Goal: Task Accomplishment & Management: Use online tool/utility

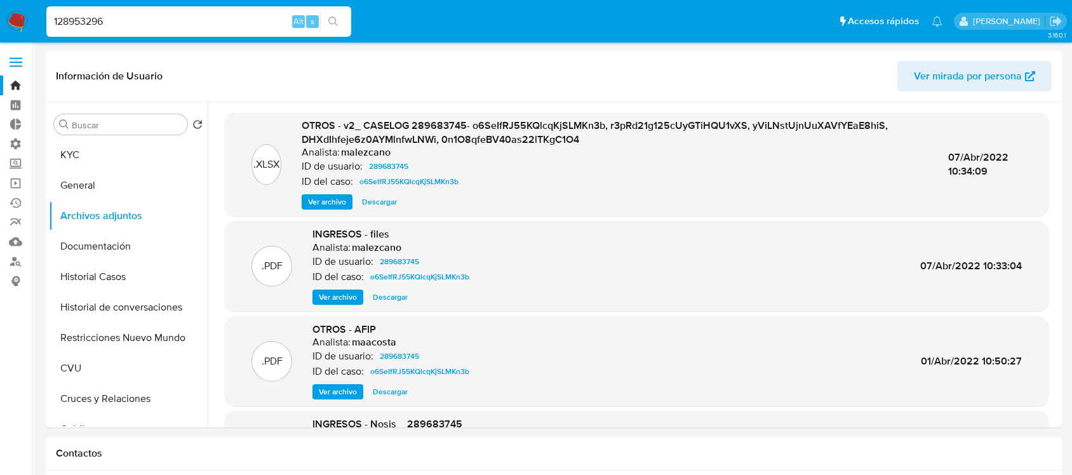
select select "10"
click at [335, 17] on icon "search-icon" at bounding box center [333, 22] width 10 height 10
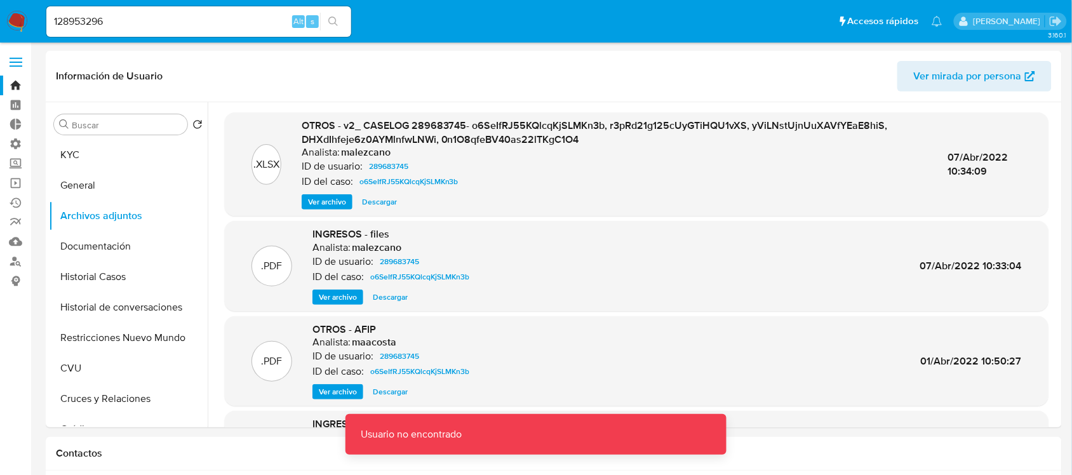
click at [207, 24] on input "128953296" at bounding box center [198, 21] width 305 height 17
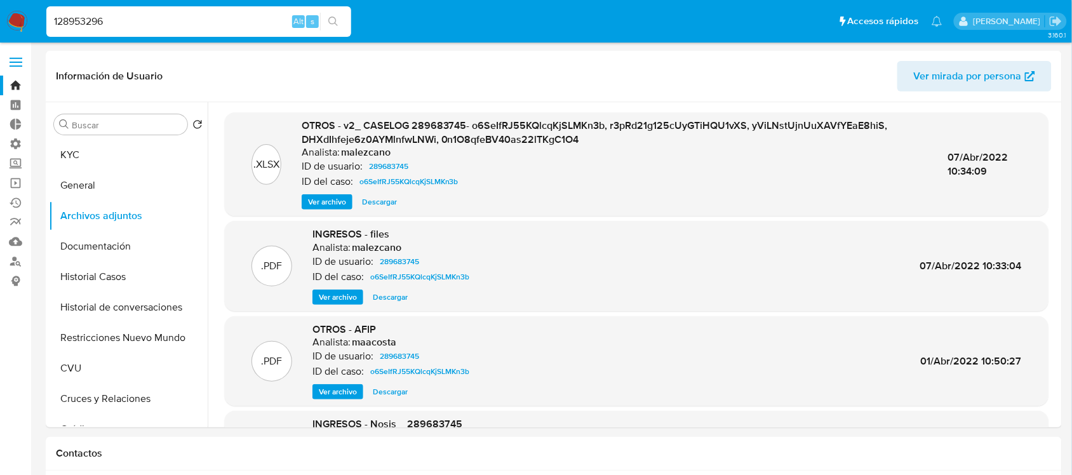
type input "128953296"
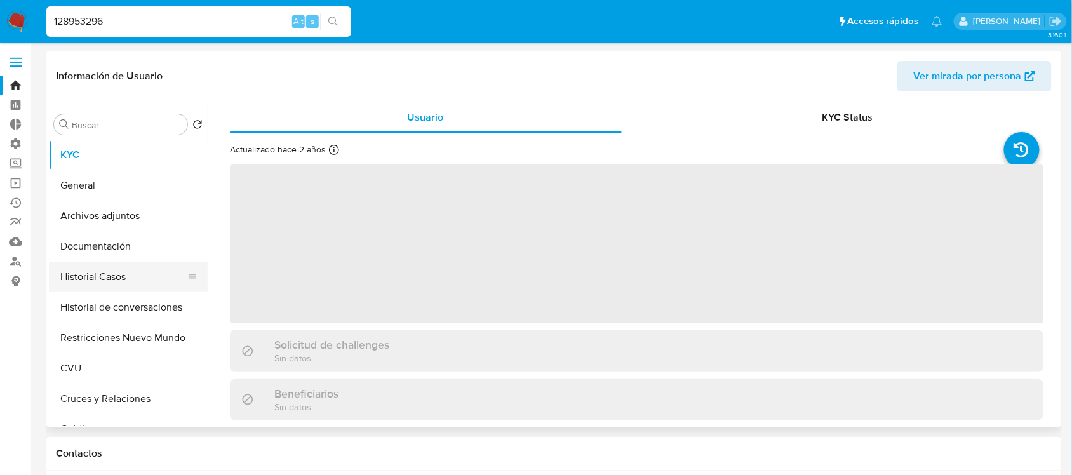
select select "10"
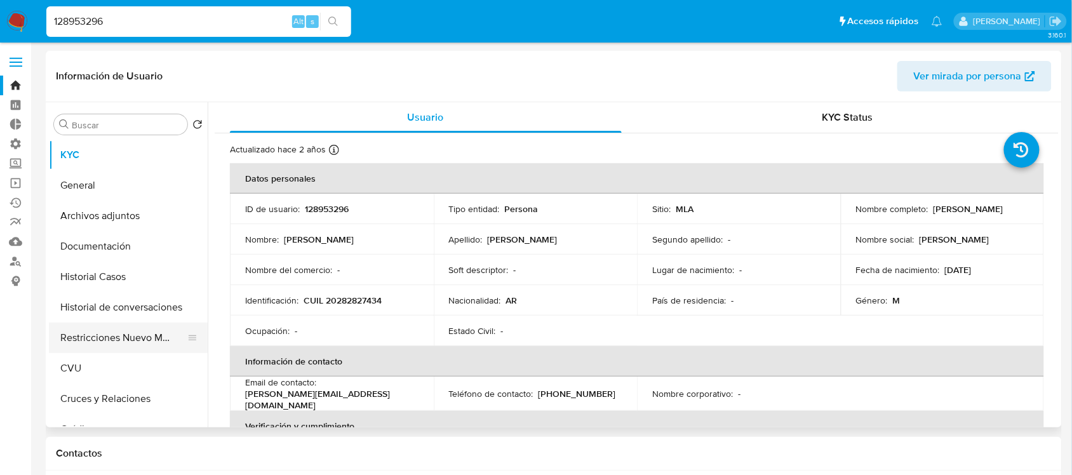
click at [159, 333] on button "Restricciones Nuevo Mundo" at bounding box center [123, 337] width 149 height 30
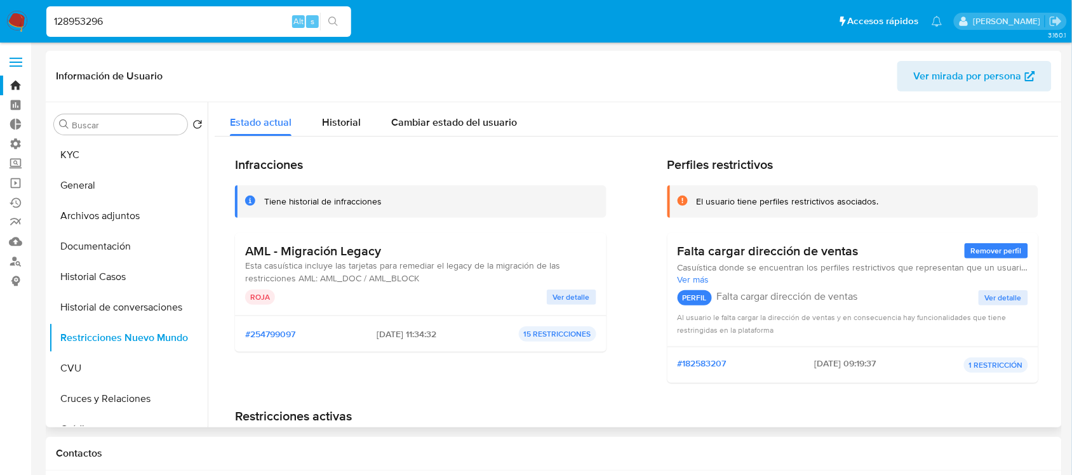
click at [574, 288] on div "AML - Migración Legacy Esta casuística incluye las tarjetas para remediar el le…" at bounding box center [420, 274] width 351 height 62
click at [562, 296] on span "Ver detalle" at bounding box center [571, 297] width 37 height 13
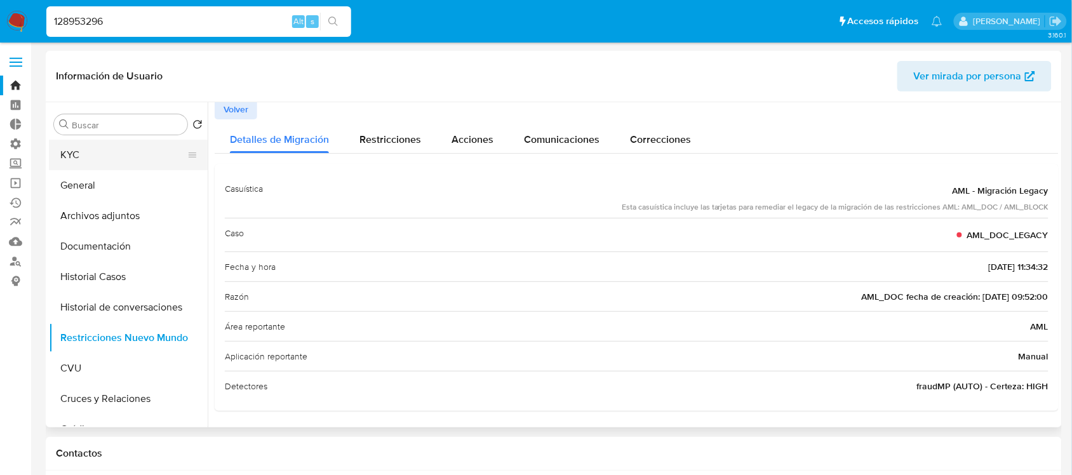
click at [112, 151] on button "KYC" at bounding box center [123, 155] width 149 height 30
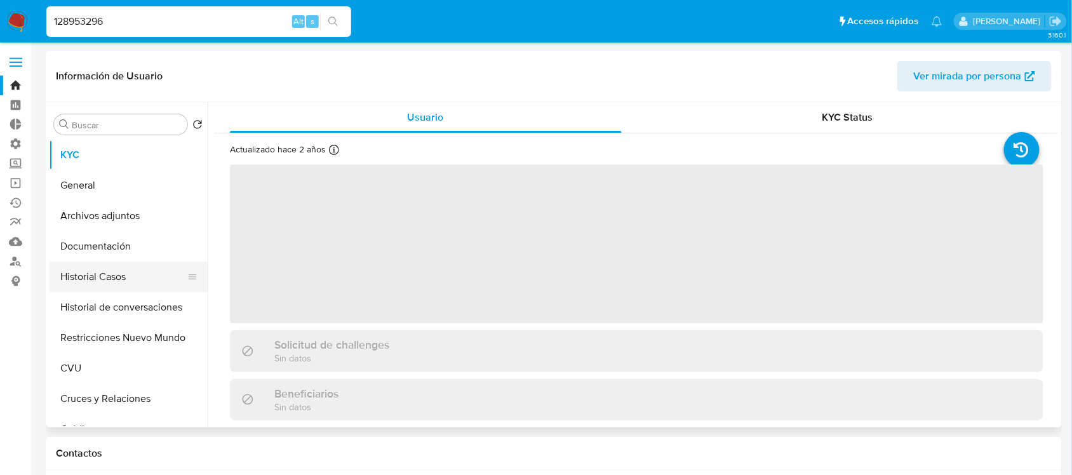
click at [149, 276] on button "Historial Casos" at bounding box center [123, 277] width 149 height 30
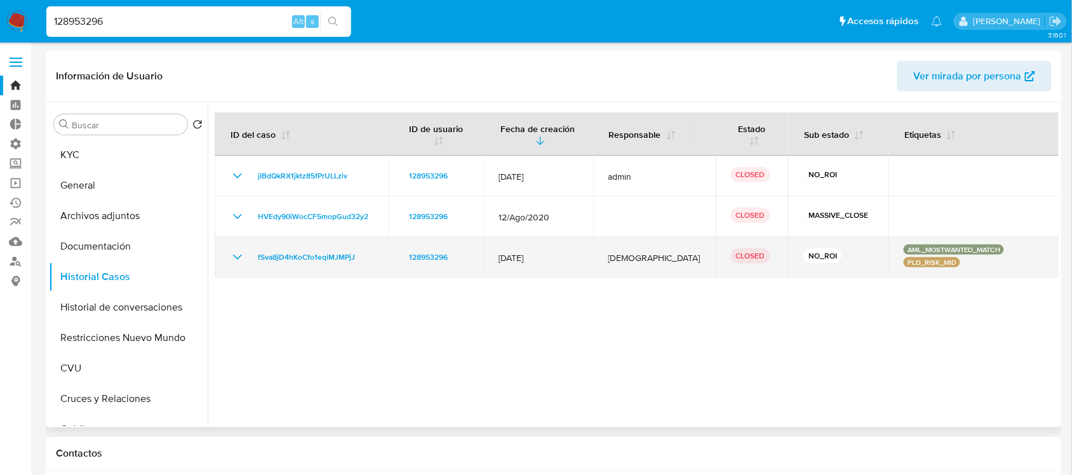
click at [222, 258] on td "fSva8jD4hKoCfo1eqiMJMPjJ" at bounding box center [302, 257] width 174 height 41
click at [238, 259] on icon "Mostrar/Ocultar" at bounding box center [237, 256] width 15 height 15
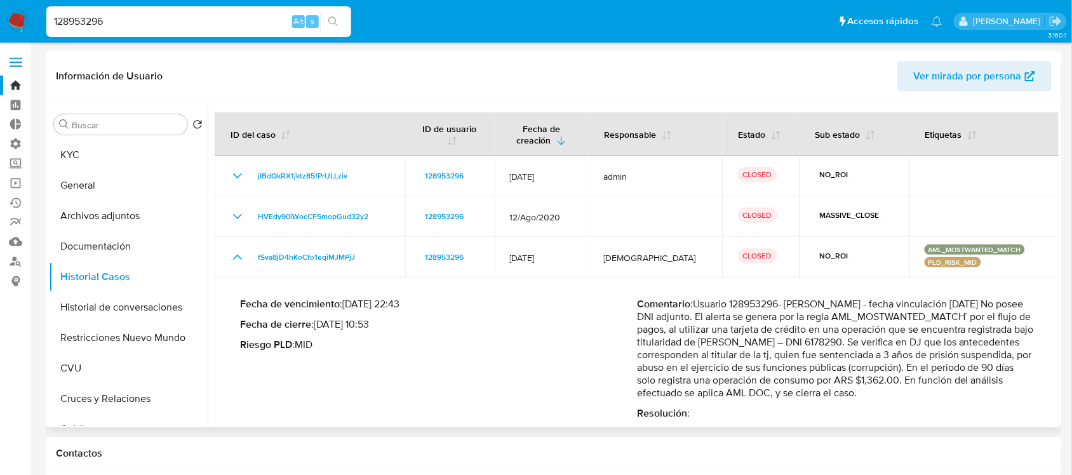
drag, startPoint x: 895, startPoint y: 350, endPoint x: 995, endPoint y: 361, distance: 100.9
click at [995, 361] on p "Comentario : Usuario 128953296- Ignacio Rigueiro - fecha vinculación 16/11/2012…" at bounding box center [835, 349] width 397 height 102
click at [113, 245] on button "Documentación" at bounding box center [123, 246] width 149 height 30
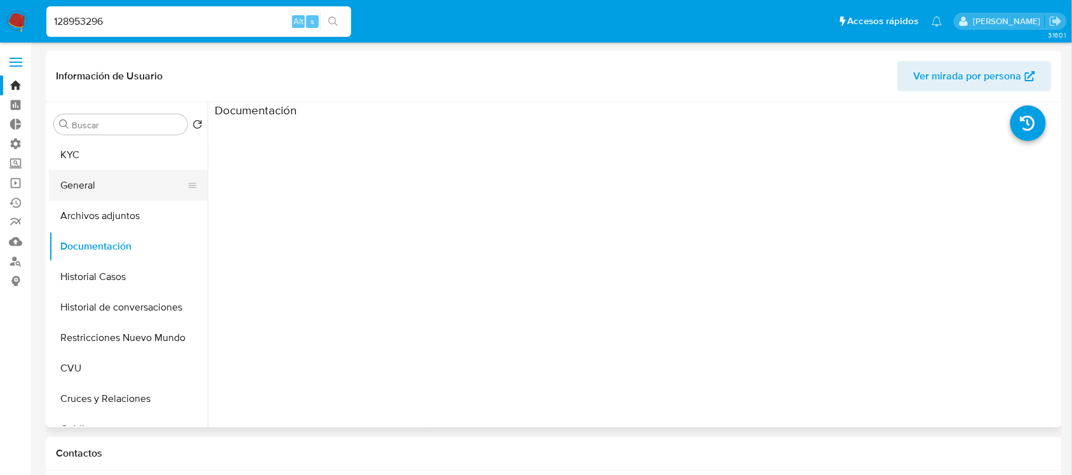
click at [62, 192] on button "General" at bounding box center [123, 185] width 149 height 30
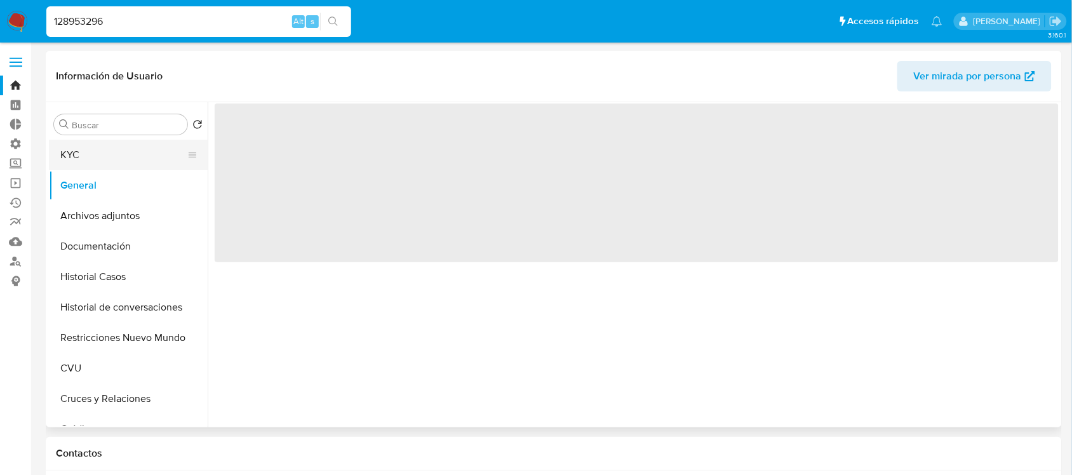
click at [109, 146] on button "KYC" at bounding box center [123, 155] width 149 height 30
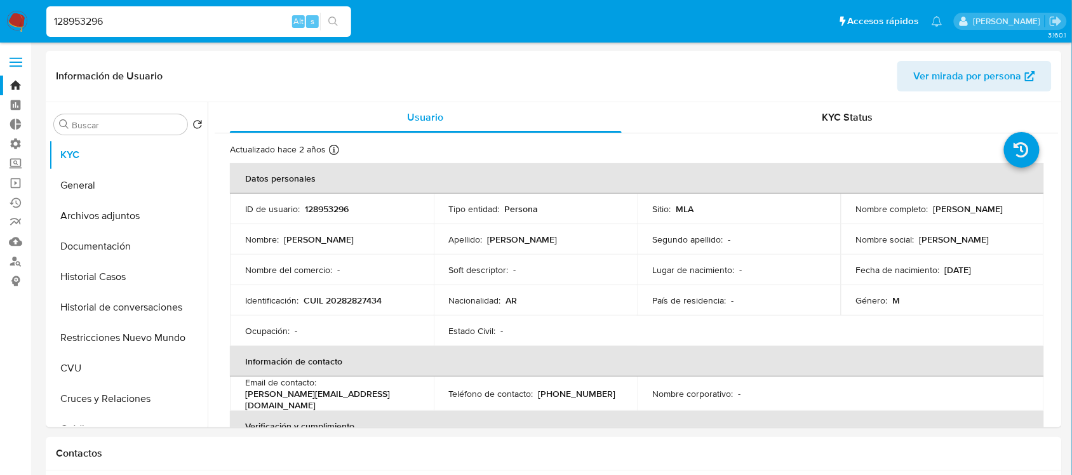
click at [182, 20] on input "128953296" at bounding box center [198, 21] width 305 height 17
paste input "64977759"
type input "64977759"
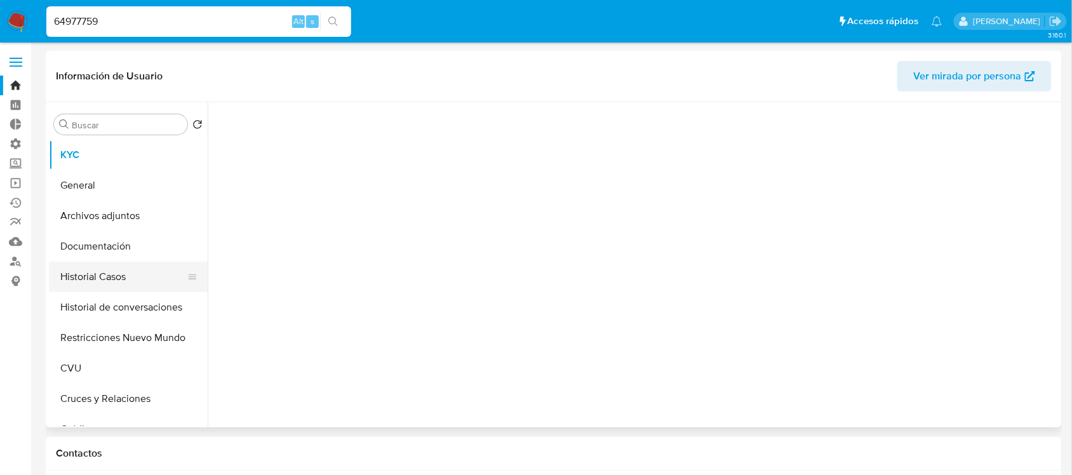
click at [144, 277] on button "Historial Casos" at bounding box center [123, 277] width 149 height 30
select select "10"
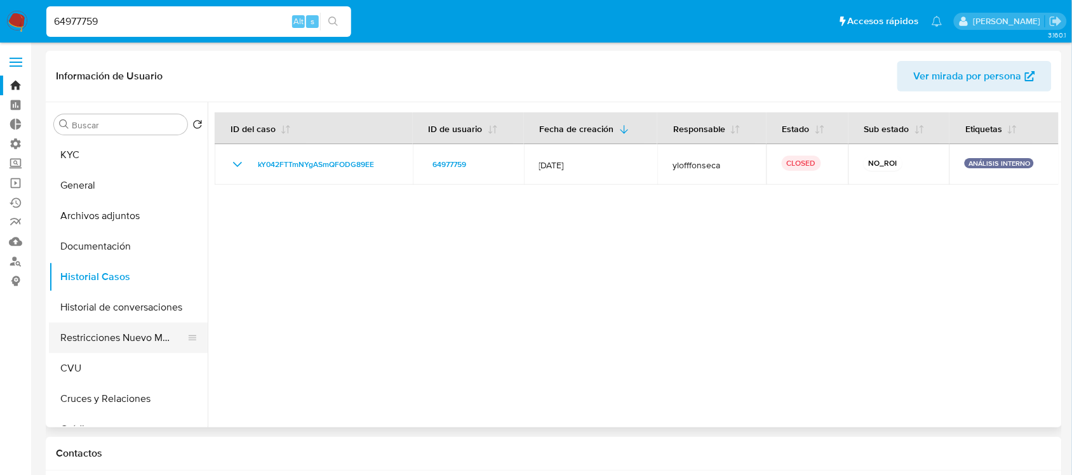
click at [128, 335] on button "Restricciones Nuevo Mundo" at bounding box center [123, 337] width 149 height 30
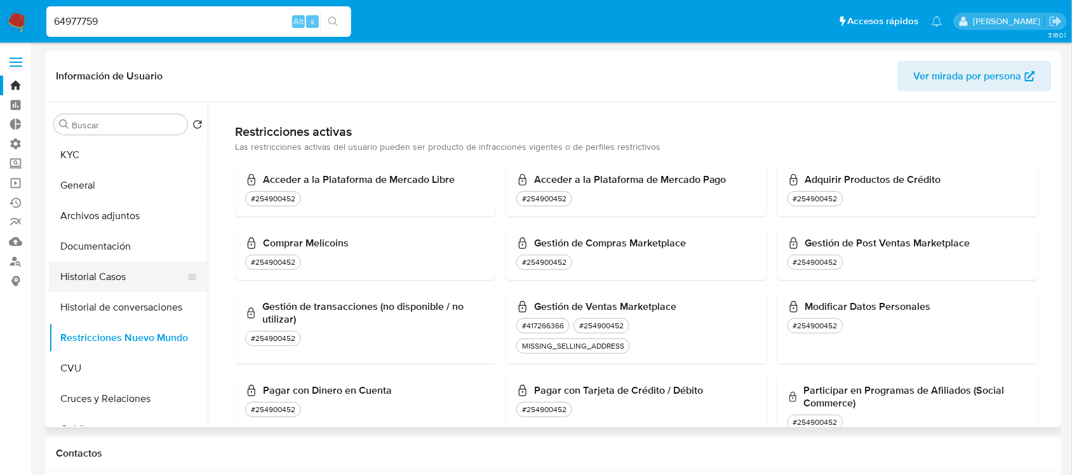
click at [157, 270] on button "Historial Casos" at bounding box center [123, 277] width 149 height 30
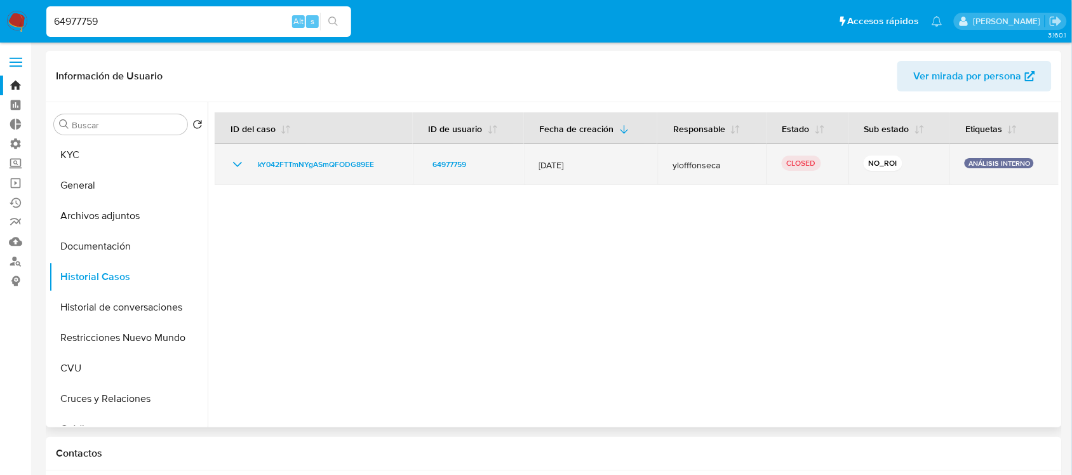
click at [242, 168] on icon "Mostrar/Ocultar" at bounding box center [237, 164] width 15 height 15
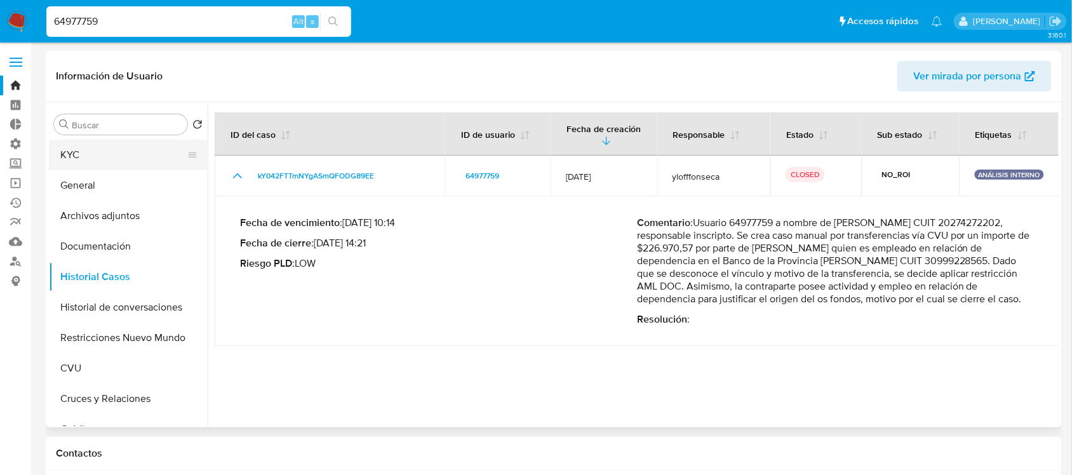
click at [117, 154] on button "KYC" at bounding box center [123, 155] width 149 height 30
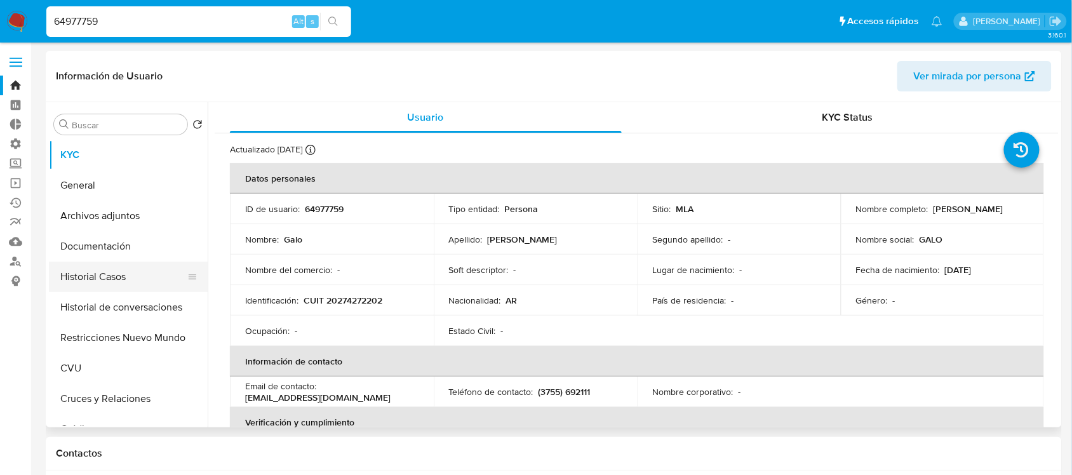
click at [157, 283] on button "Historial Casos" at bounding box center [123, 277] width 149 height 30
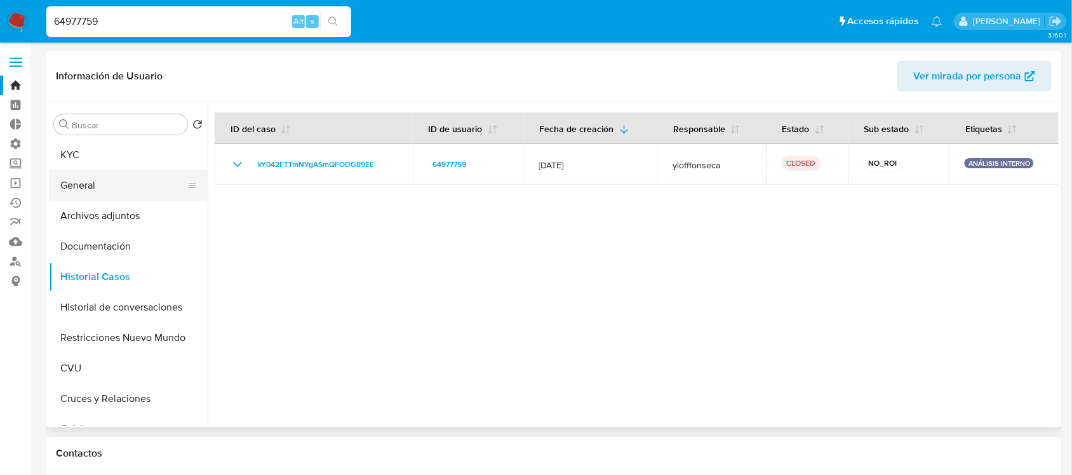
click at [138, 182] on button "General" at bounding box center [123, 185] width 149 height 30
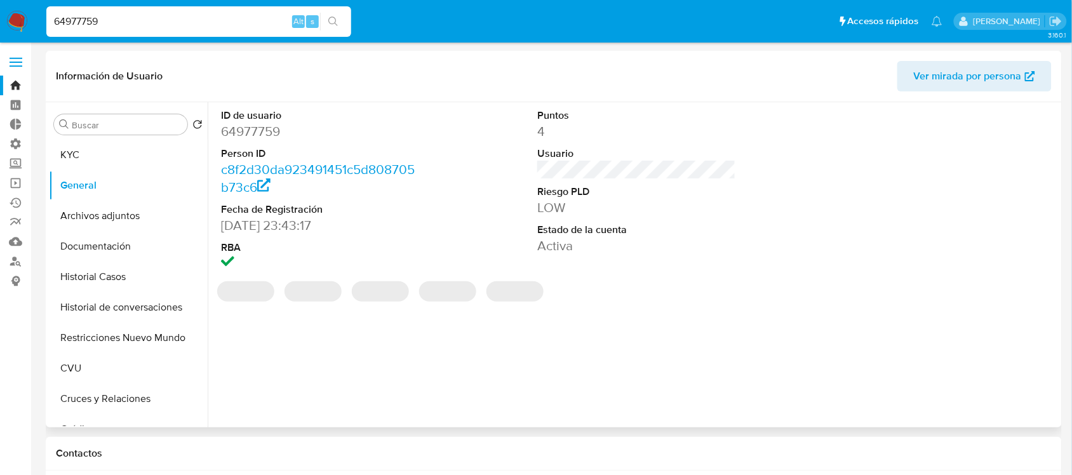
click at [262, 134] on dd "64977759" at bounding box center [320, 132] width 198 height 18
copy dd "64977759"
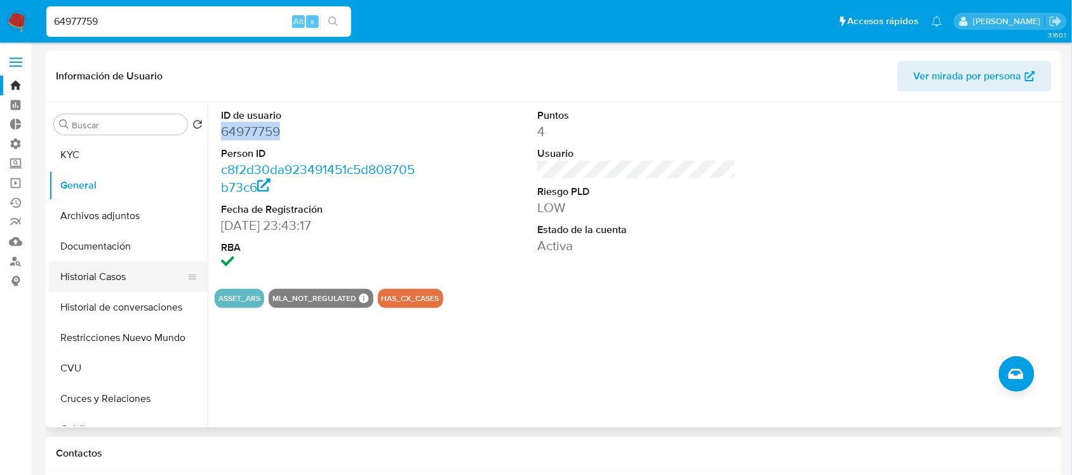
click at [140, 278] on button "Historial Casos" at bounding box center [123, 277] width 149 height 30
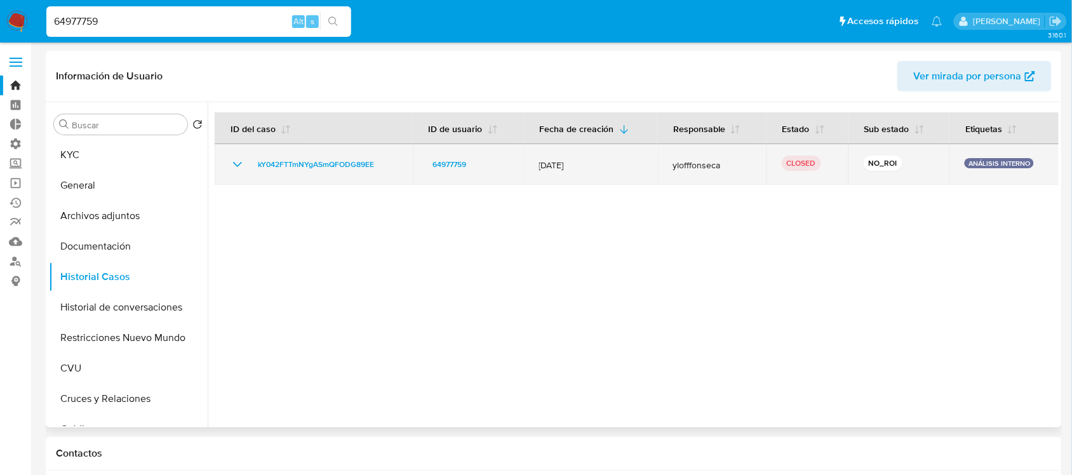
click at [226, 164] on td "kY042FTTmNYgASmQFODG89EE" at bounding box center [314, 164] width 198 height 41
click at [230, 163] on icon "Mostrar/Ocultar" at bounding box center [237, 164] width 15 height 15
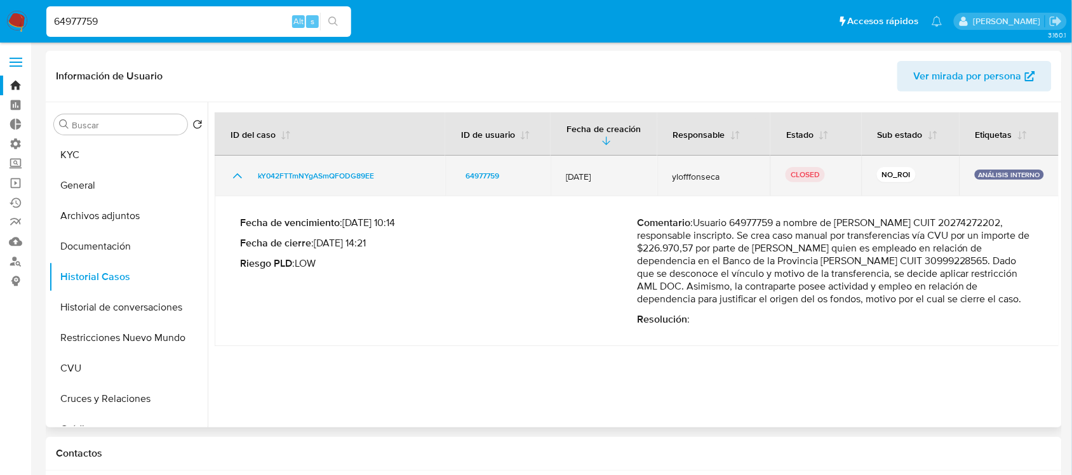
drag, startPoint x: 516, startPoint y: 173, endPoint x: 436, endPoint y: 181, distance: 80.3
click at [436, 181] on tr "kY042FTTmNYgASmQFODG89EE 64977759 07/Nov/2019 ylofffonseca CLOSED NO_ROI ANÁLIS…" at bounding box center [637, 176] width 844 height 41
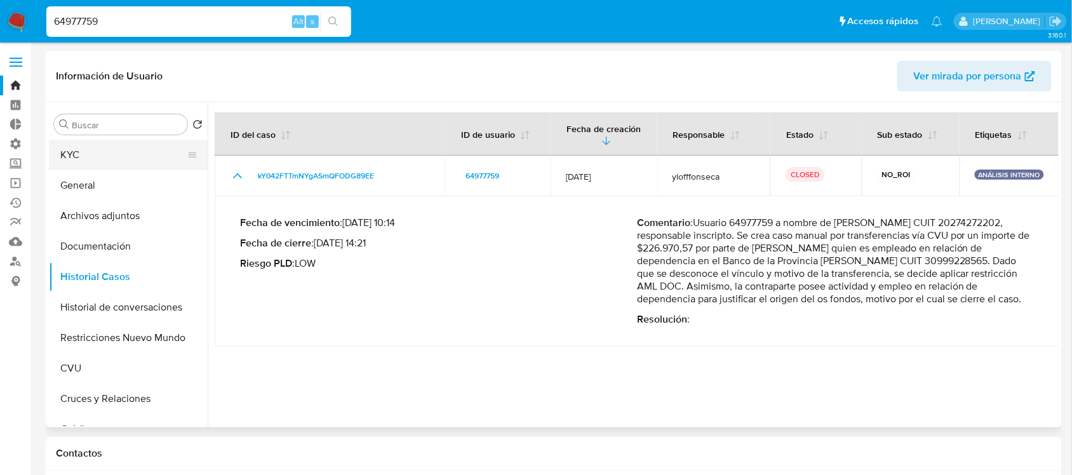
click at [131, 151] on button "KYC" at bounding box center [123, 155] width 149 height 30
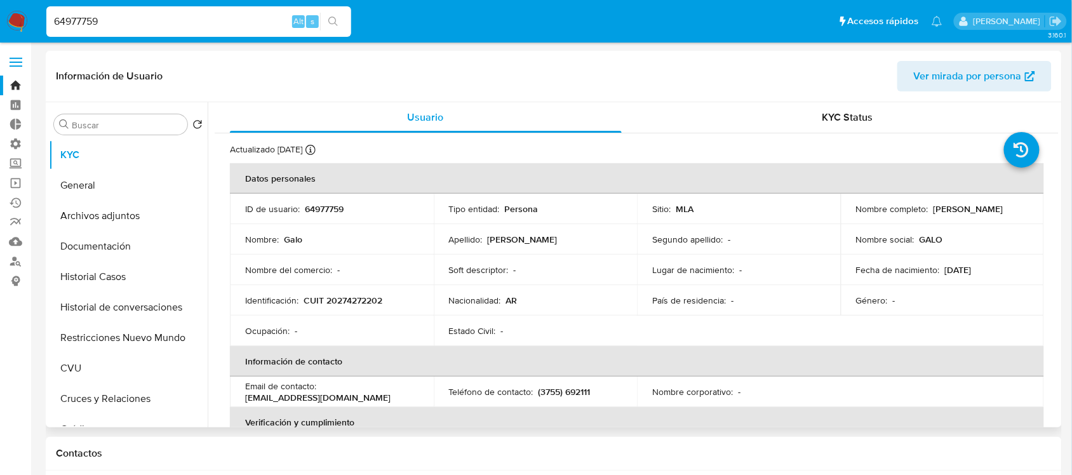
click at [354, 302] on p "CUIT 20274272202" at bounding box center [342, 300] width 79 height 11
copy p "20274272202"
click at [150, 220] on button "Archivos adjuntos" at bounding box center [123, 216] width 149 height 30
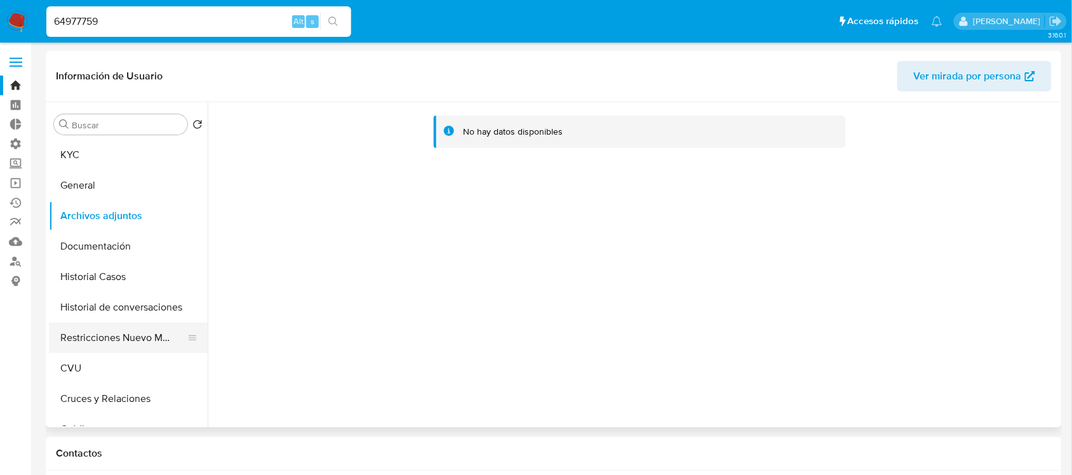
click at [99, 335] on button "Restricciones Nuevo Mundo" at bounding box center [123, 337] width 149 height 30
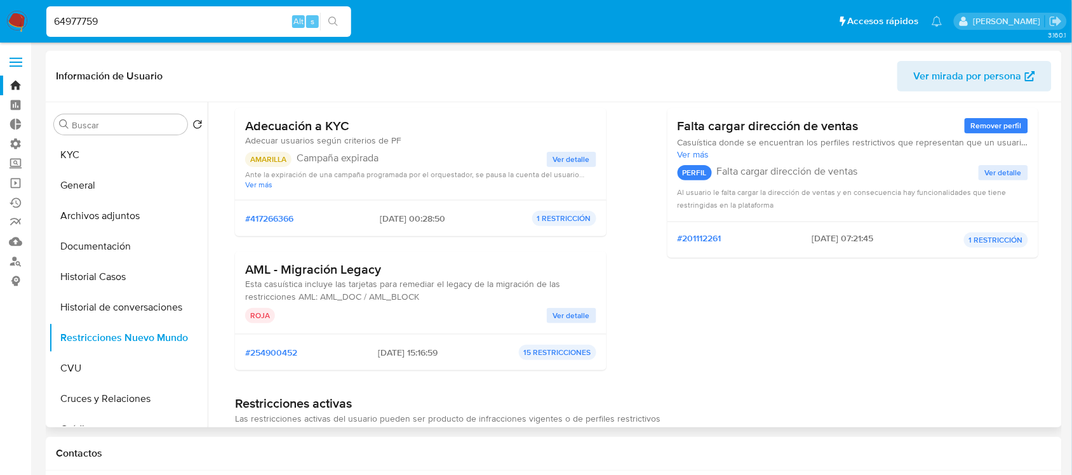
scroll to position [238, 0]
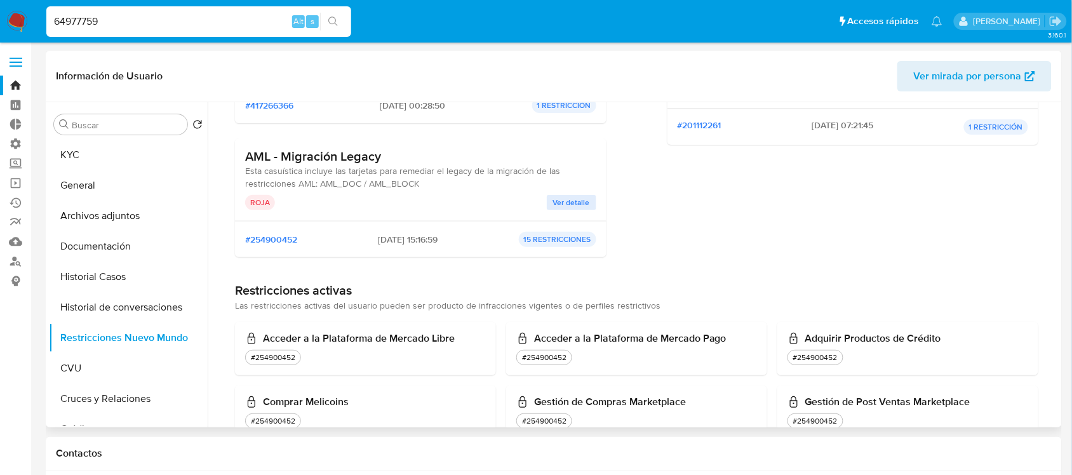
click at [570, 204] on span "Ver detalle" at bounding box center [571, 202] width 37 height 13
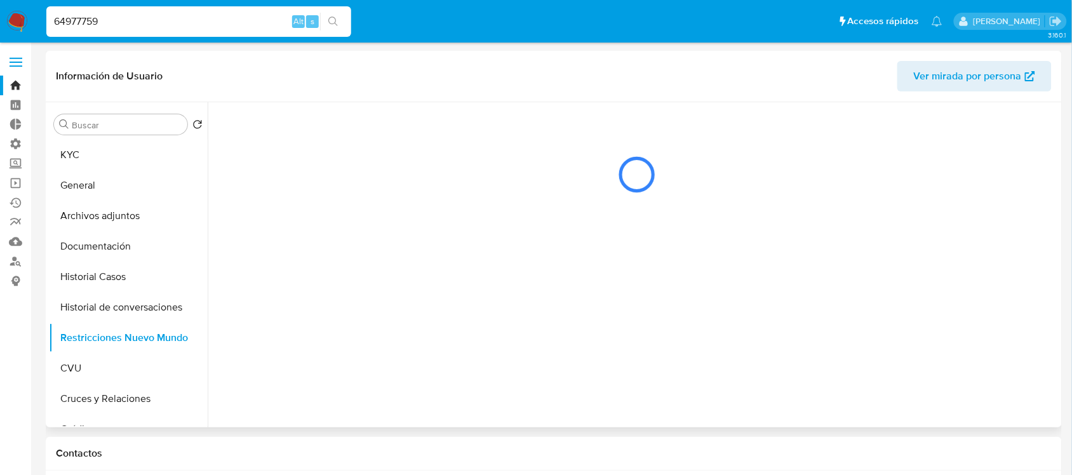
scroll to position [0, 0]
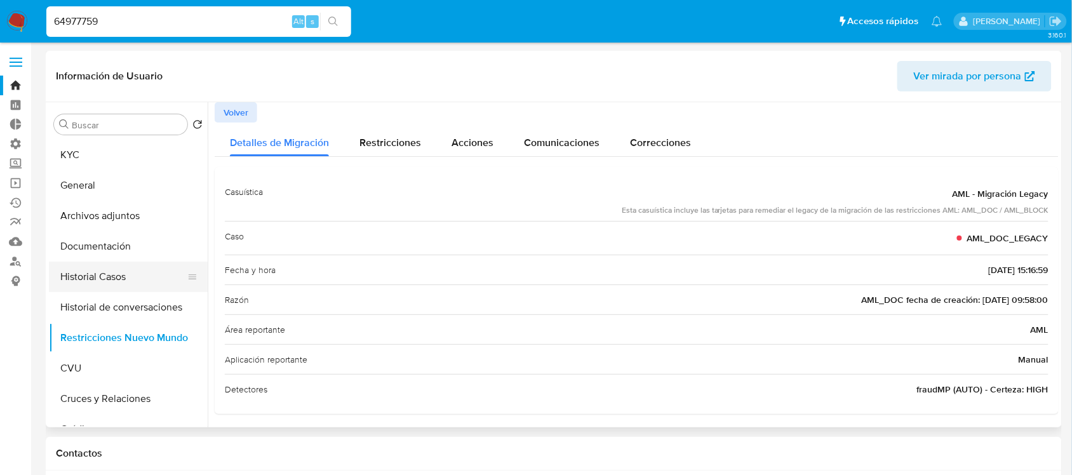
click at [132, 268] on button "Historial Casos" at bounding box center [123, 277] width 149 height 30
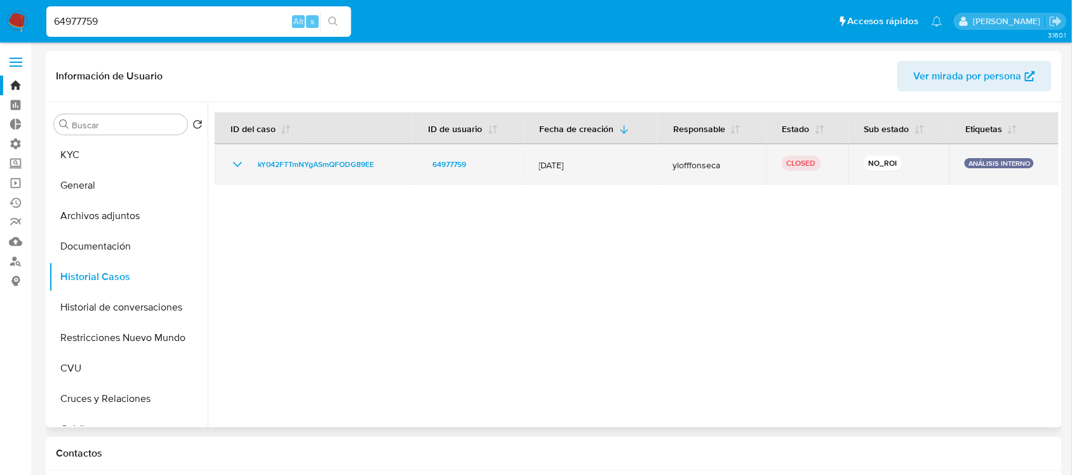
click at [242, 166] on icon "Mostrar/Ocultar" at bounding box center [237, 164] width 15 height 15
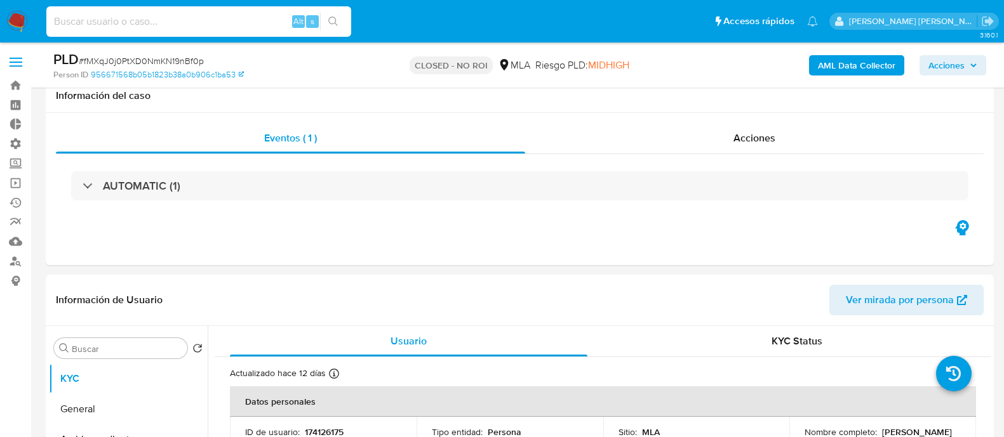
select select "10"
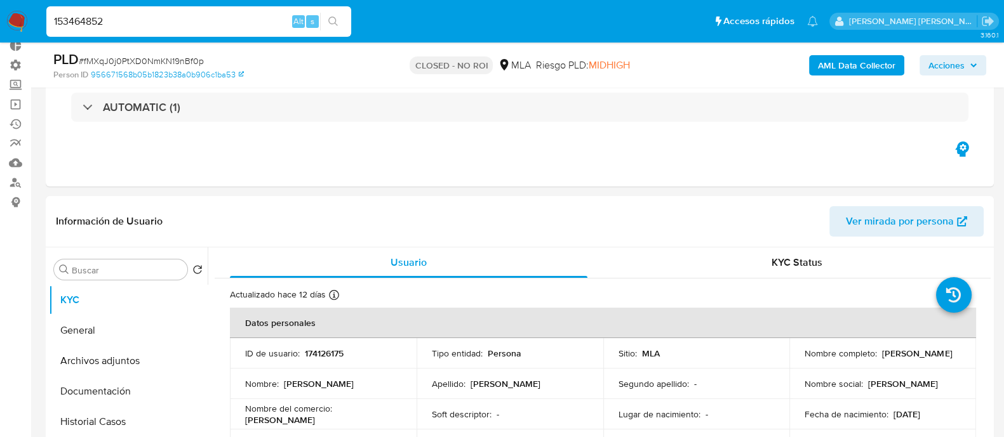
type input "153464852"
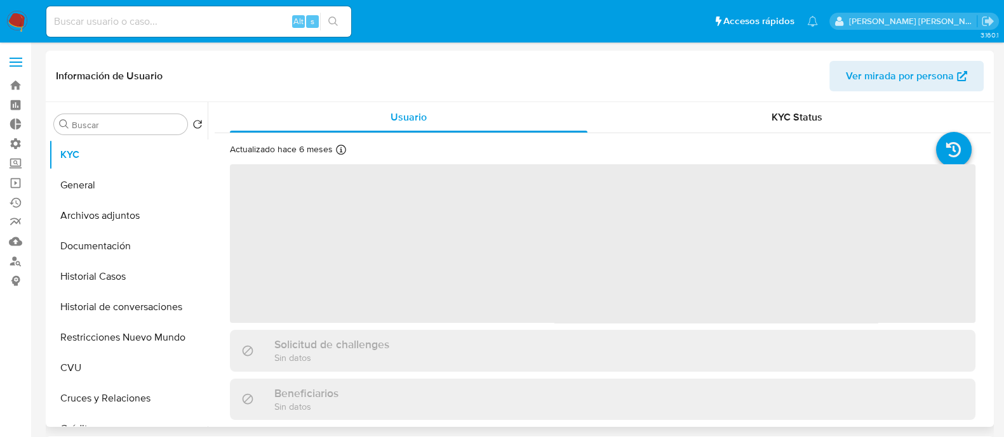
select select "10"
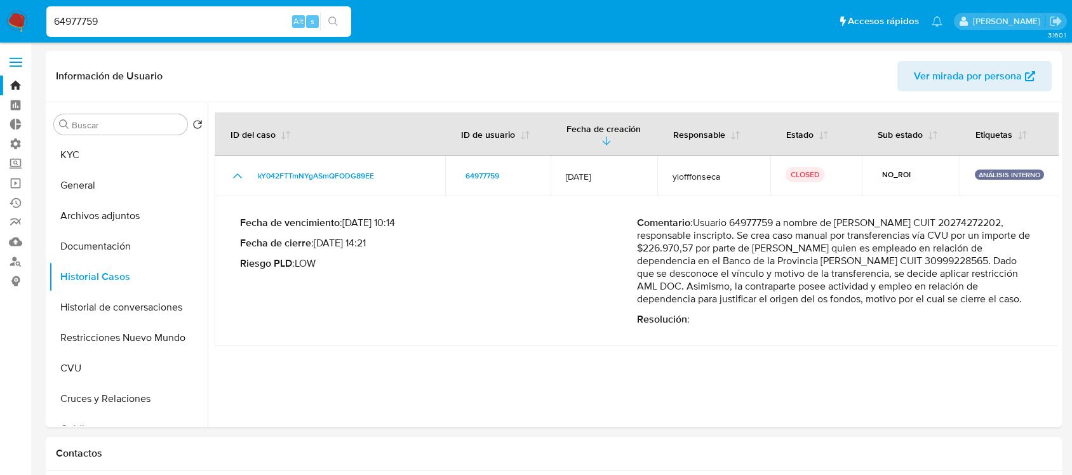
select select "10"
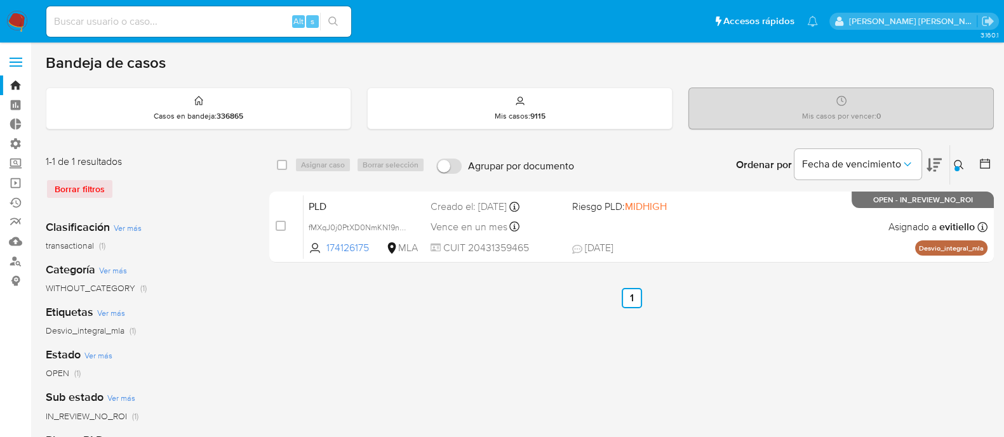
click at [959, 169] on icon at bounding box center [958, 165] width 10 height 10
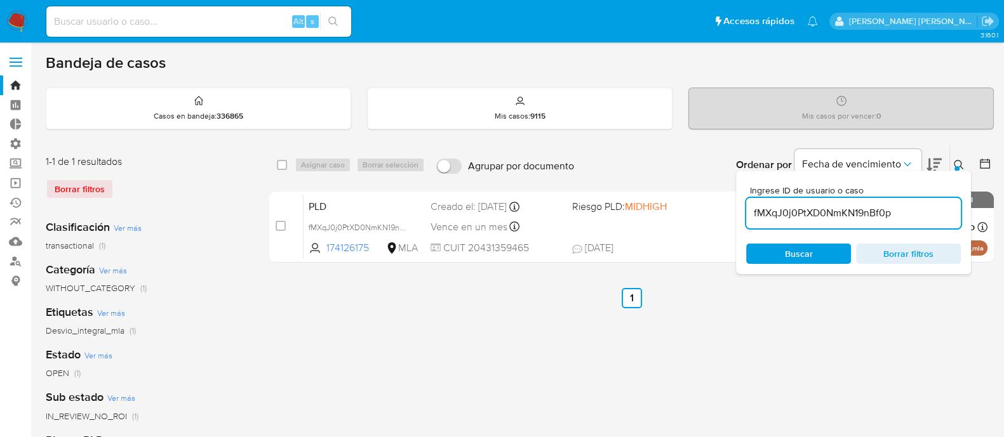
click at [892, 213] on input "fMXqJ0j0PtXD0NmKN19nBf0p" at bounding box center [853, 213] width 215 height 17
type input "z187J6RhGeFjCV0KToTE73R2"
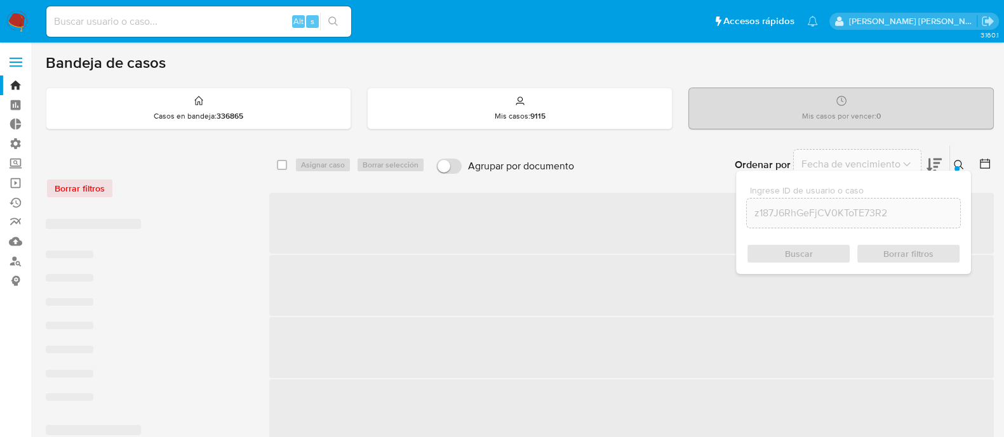
click at [955, 166] on div at bounding box center [956, 168] width 5 height 5
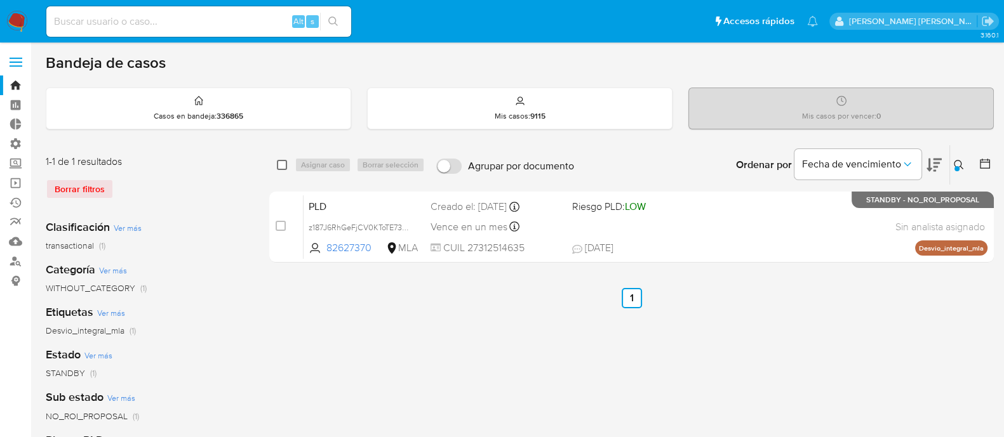
click at [282, 161] on input "checkbox" at bounding box center [282, 165] width 10 height 10
checkbox input "true"
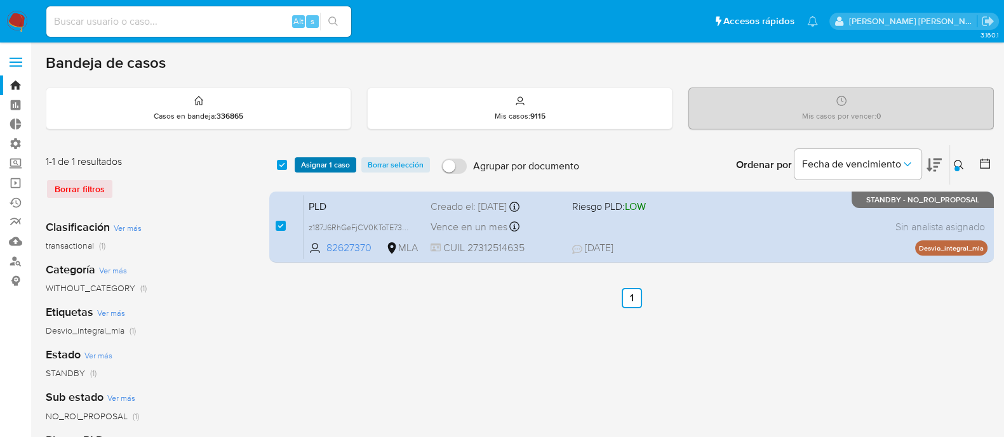
click at [333, 163] on span "Asignar 1 caso" at bounding box center [325, 165] width 49 height 13
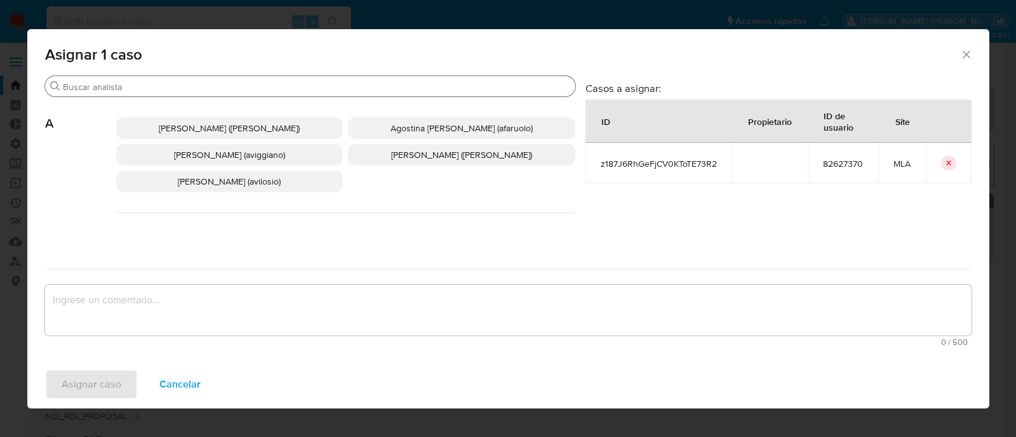
click at [228, 82] on input "Buscar" at bounding box center [316, 86] width 507 height 11
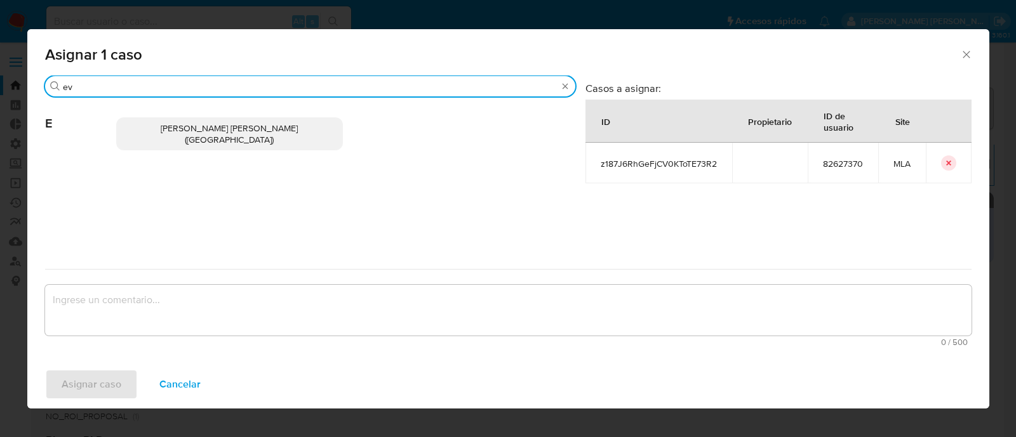
type input "ev"
click at [230, 121] on p "Emmanuel Hernan Vitiello (evitiello)" at bounding box center [229, 133] width 227 height 33
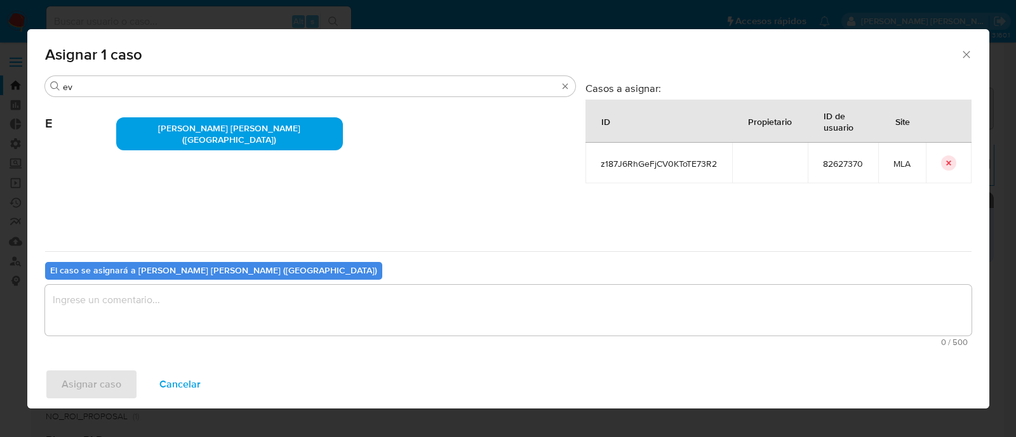
click at [146, 304] on textarea "assign-modal" at bounding box center [508, 310] width 926 height 51
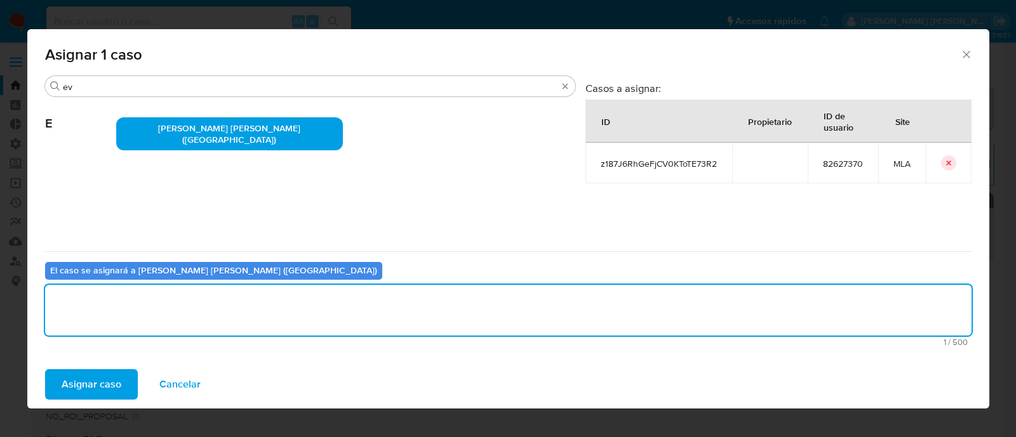
click at [91, 376] on span "Asignar caso" at bounding box center [92, 385] width 60 height 28
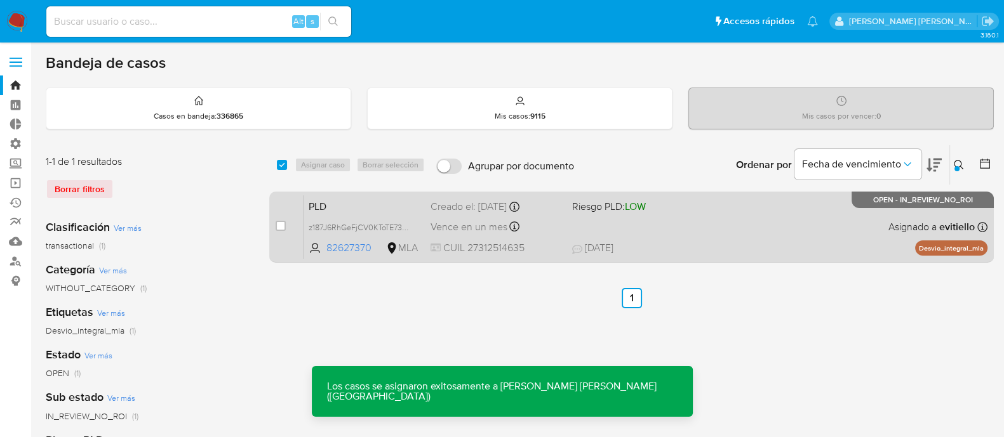
click at [636, 217] on div "PLD z187J6RhGeFjCV0KToTE73R2 82627370 MLA Riesgo PLD: LOW Creado el: 12/08/2025…" at bounding box center [645, 227] width 684 height 64
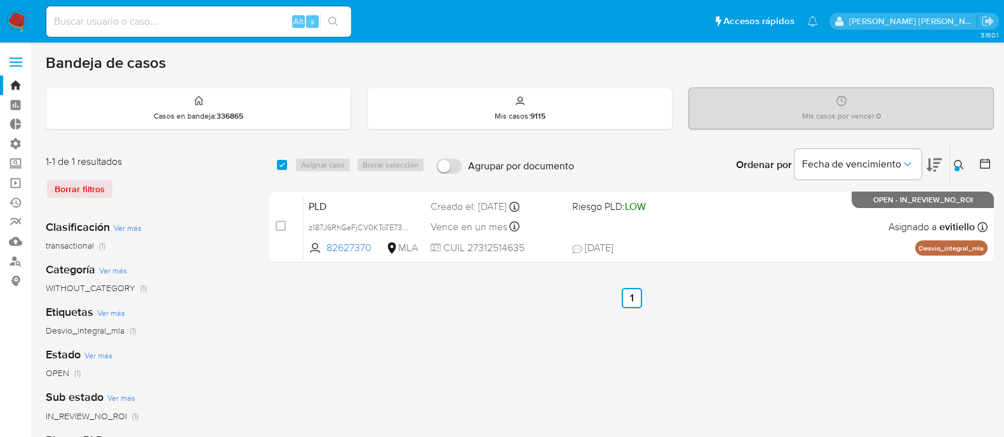
click at [965, 164] on button at bounding box center [960, 164] width 21 height 15
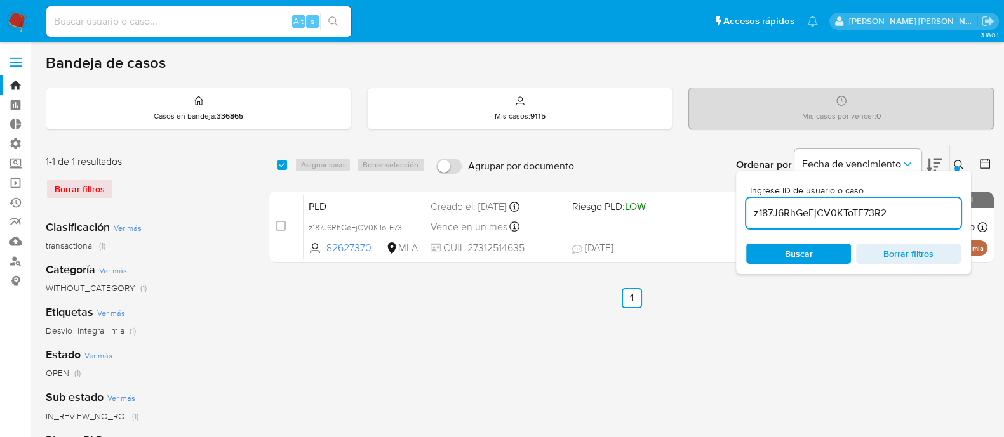
click at [882, 227] on div "z187J6RhGeFjCV0KToTE73R2" at bounding box center [853, 213] width 215 height 30
click at [890, 213] on input "z187J6RhGeFjCV0KToTE73R2" at bounding box center [853, 213] width 215 height 17
paste input "7GzBtNfuEcwis4yRsdZ8EXVD"
type input "7GzBtNfuEcwis4yRsdZ8EXVD"
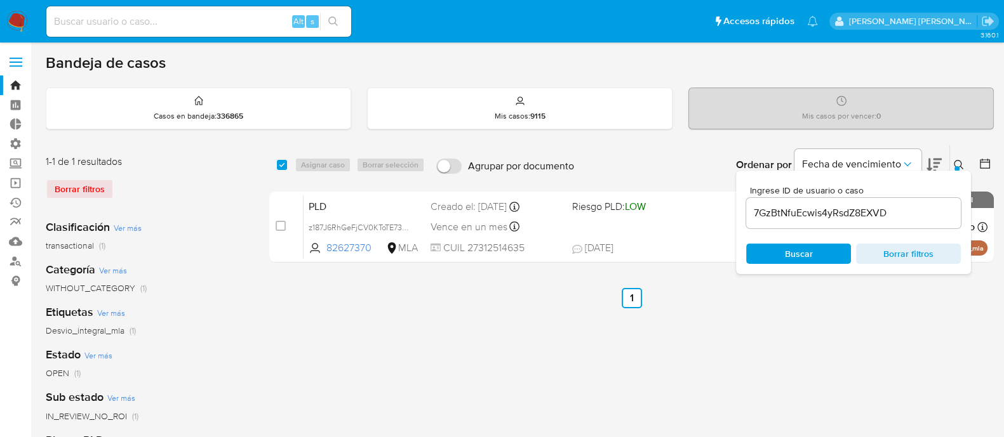
click at [955, 164] on icon at bounding box center [958, 165] width 10 height 10
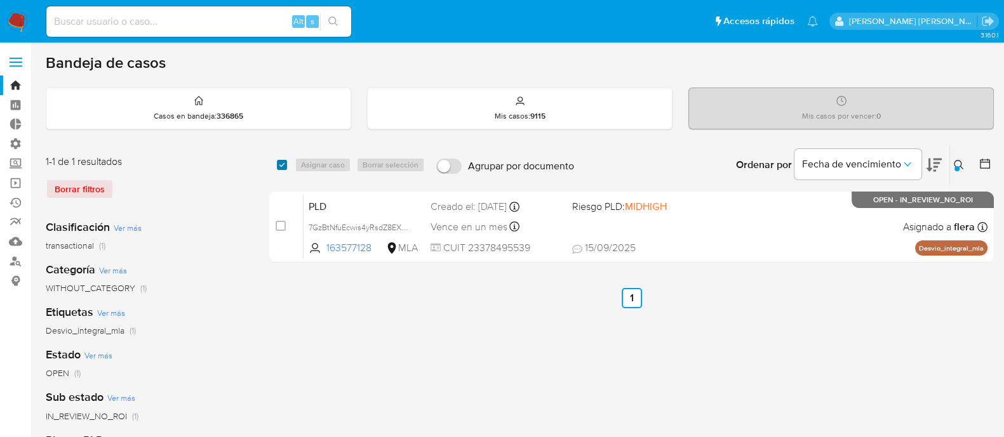
click at [281, 163] on input "checkbox" at bounding box center [282, 165] width 10 height 10
checkbox input "true"
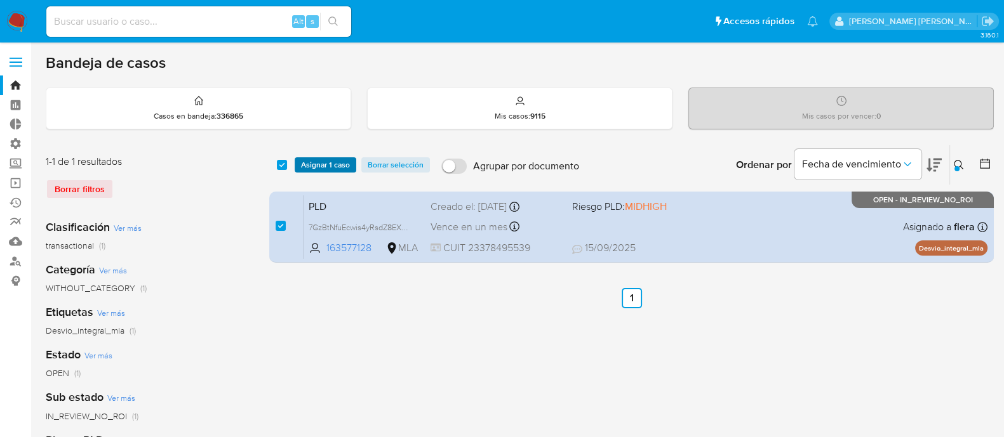
click at [321, 159] on span "Asignar 1 caso" at bounding box center [325, 165] width 49 height 13
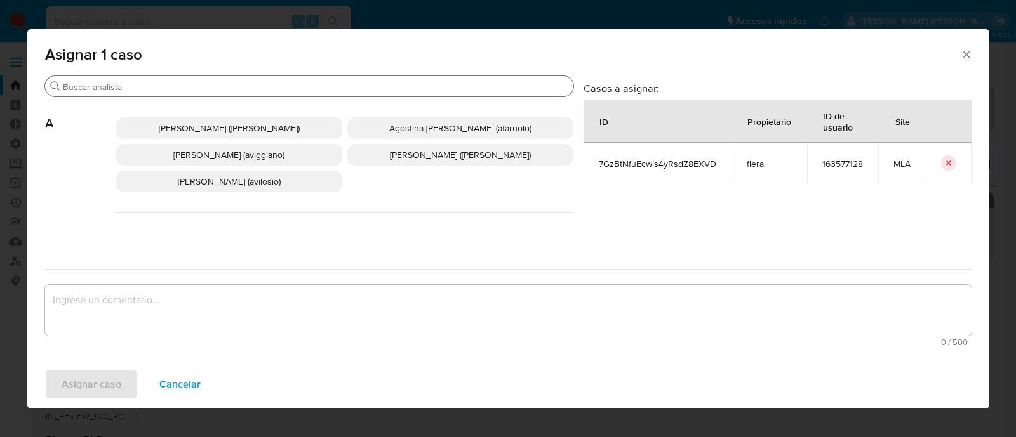
click at [154, 87] on input "Buscar" at bounding box center [315, 86] width 505 height 11
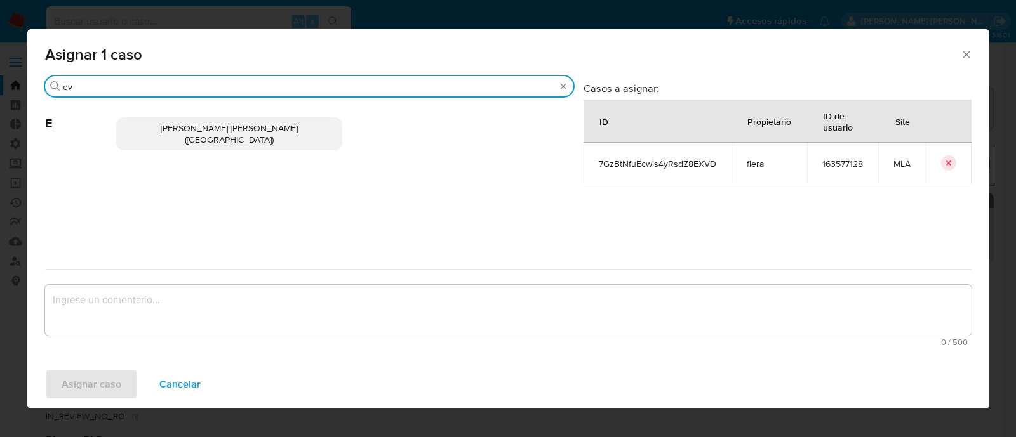
type input "ev"
click at [238, 132] on span "Emmanuel Hernan Vitiello (evitiello)" at bounding box center [229, 134] width 137 height 24
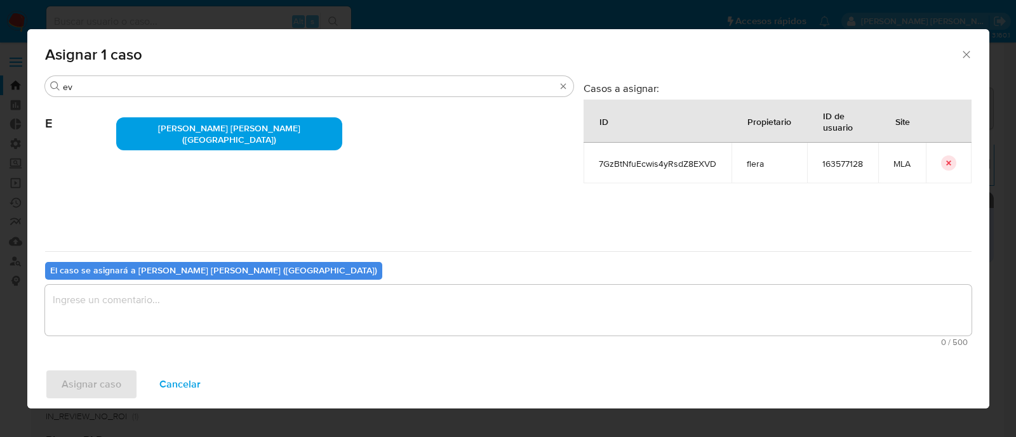
click at [157, 296] on textarea "assign-modal" at bounding box center [508, 310] width 926 height 51
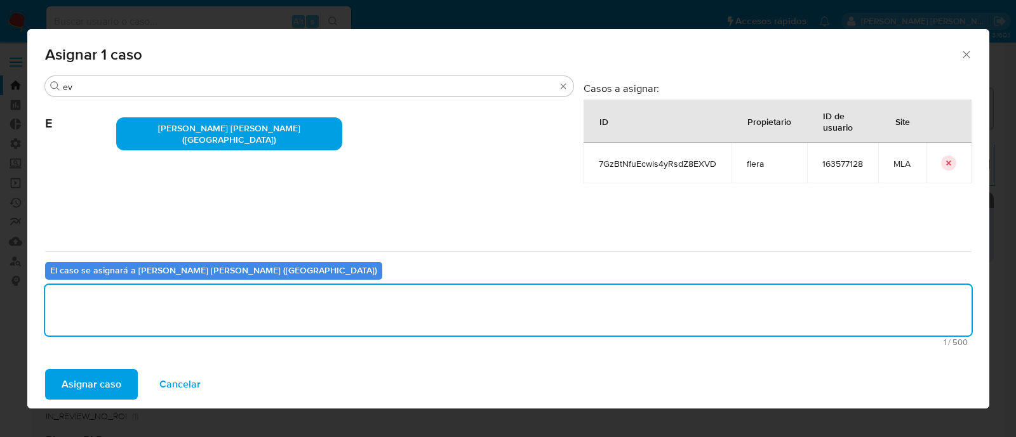
click at [95, 392] on span "Asignar caso" at bounding box center [92, 385] width 60 height 28
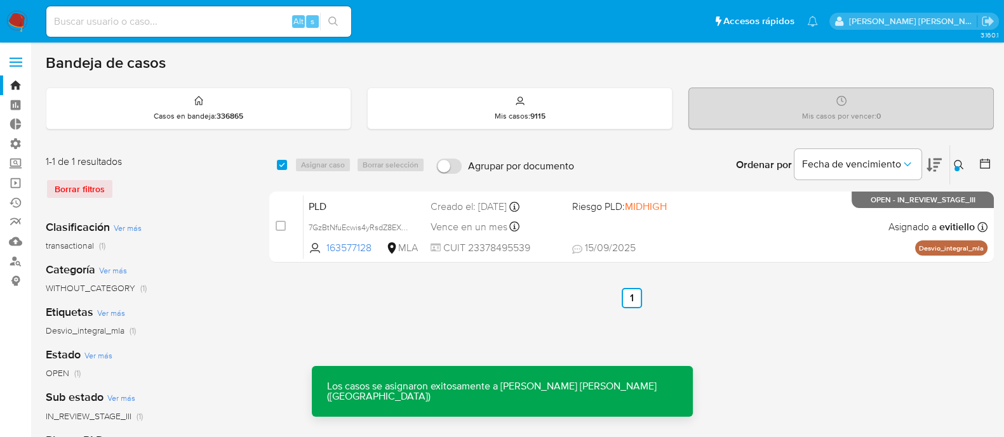
click at [720, 234] on div "PLD 7GzBtNfuEcwis4yRsdZ8EXVD 163577128 MLA Riesgo PLD: MIDHIGH Creado el: 12/08…" at bounding box center [645, 227] width 684 height 64
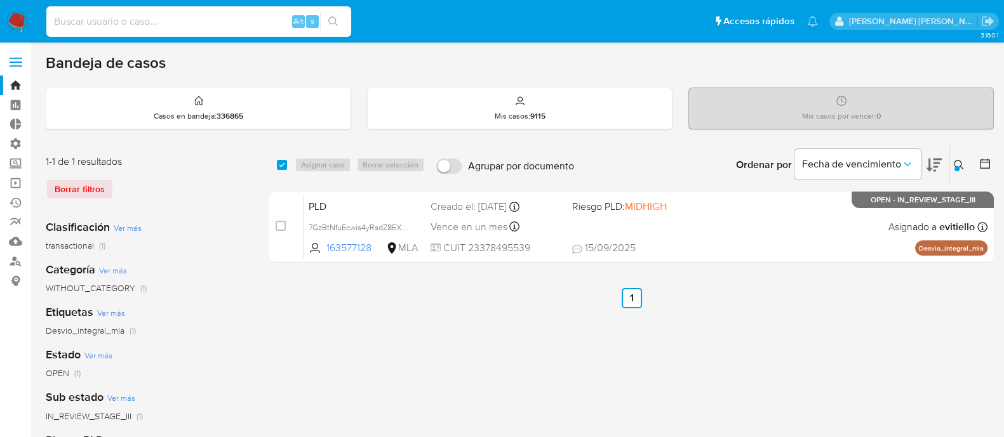
drag, startPoint x: 216, startPoint y: 24, endPoint x: 277, endPoint y: 30, distance: 61.3
click at [216, 25] on input at bounding box center [198, 21] width 305 height 17
paste input "HImiXsKnF2ERIPJ8RIBkl8fM"
type input "HImiXsKnF2ERIPJ8RIBkl8fM"
click at [340, 22] on button "search-icon" at bounding box center [333, 22] width 26 height 18
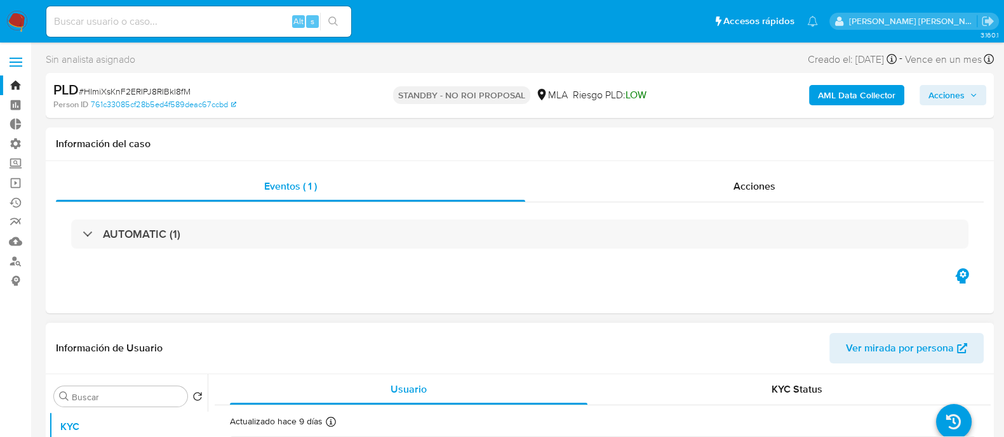
select select "10"
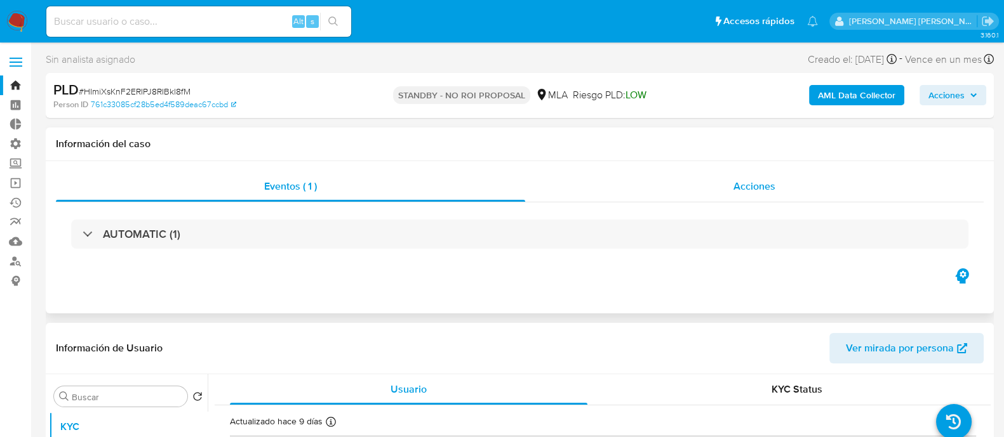
click at [737, 185] on span "Acciones" at bounding box center [754, 186] width 42 height 15
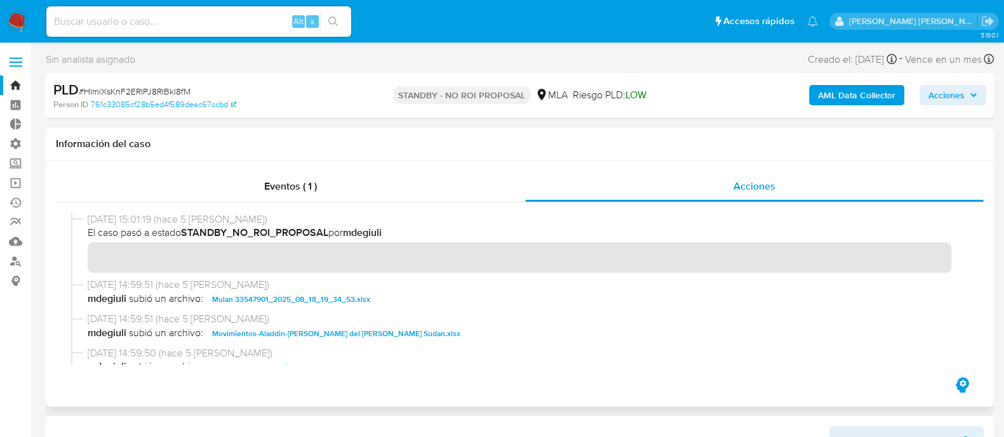
click at [282, 335] on span "Movimientos-Aladdin-Jesica del Carmen Sudan.xlsx" at bounding box center [336, 333] width 248 height 15
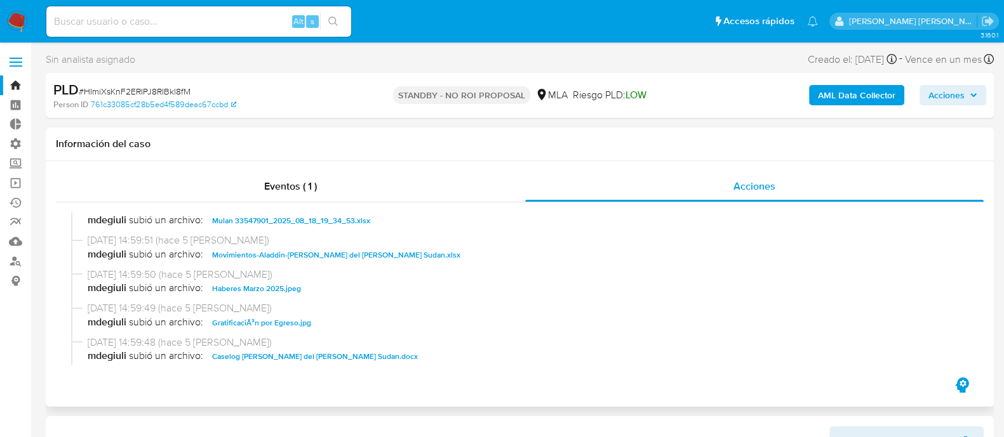
click at [300, 326] on span "GratificaciÃ³n por Egreso.jpg" at bounding box center [261, 322] width 99 height 15
click at [273, 286] on span "Haberes Marzo 2025.jpeg" at bounding box center [256, 288] width 89 height 15
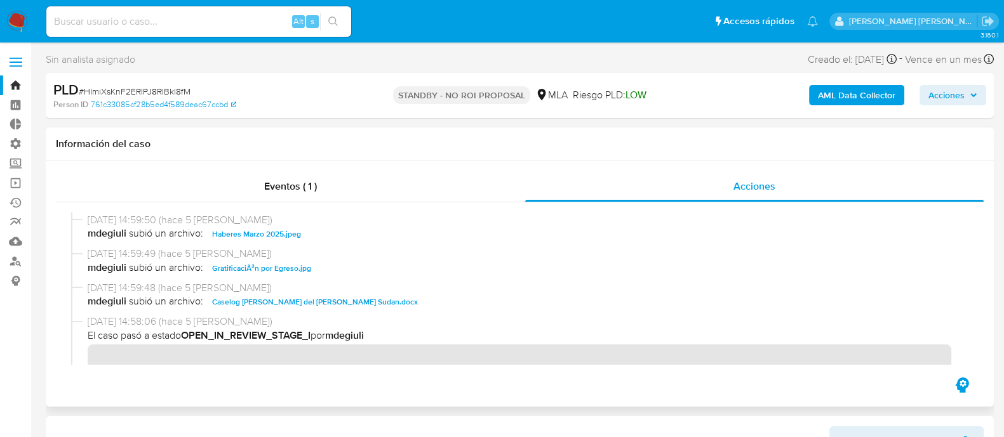
scroll to position [158, 0]
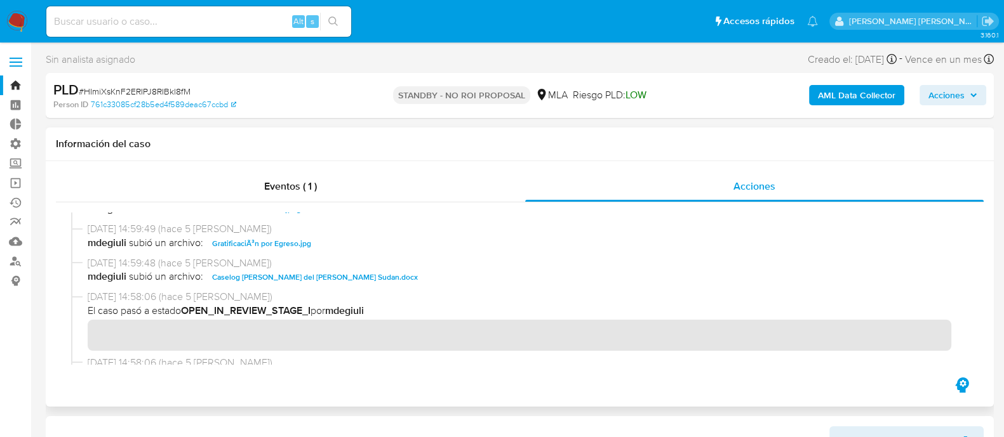
click at [317, 271] on span "Caselog Jesica del Carmen Sudan.docx" at bounding box center [315, 277] width 206 height 15
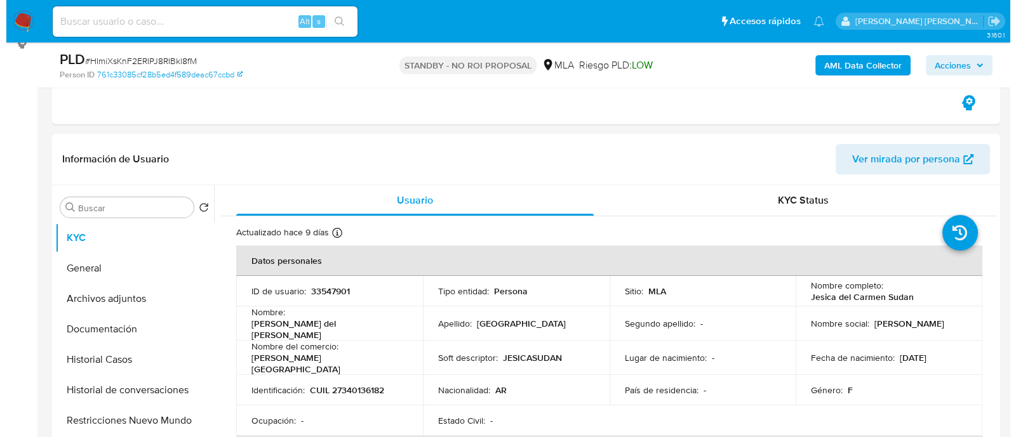
scroll to position [317, 0]
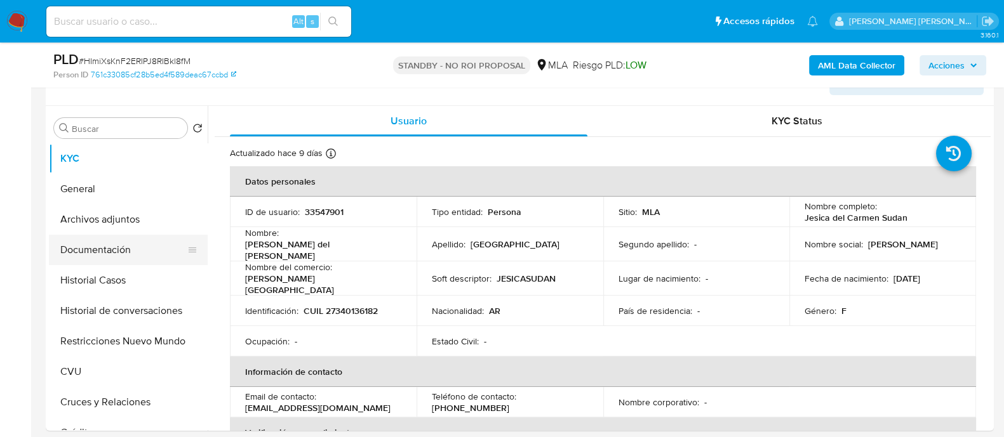
click at [136, 246] on button "Documentación" at bounding box center [123, 250] width 149 height 30
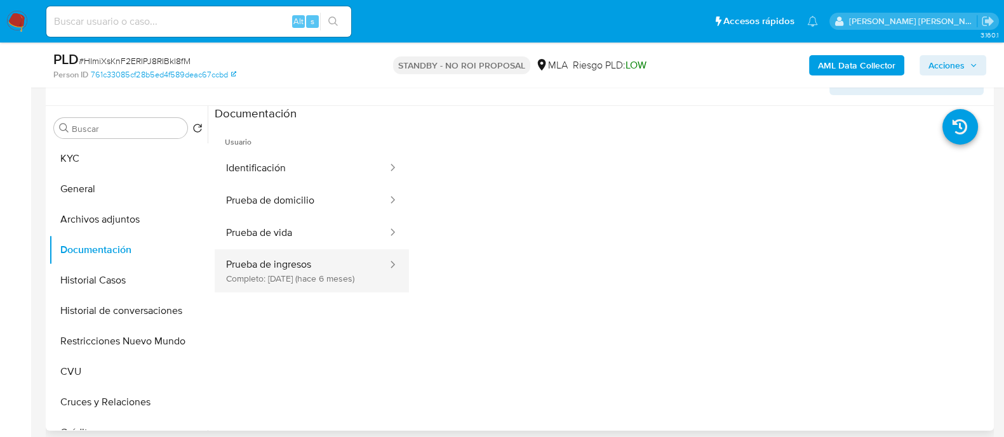
click at [285, 277] on button "Prueba de ingresos Completo: 18/03/2025 (hace 6 meses)" at bounding box center [302, 270] width 174 height 43
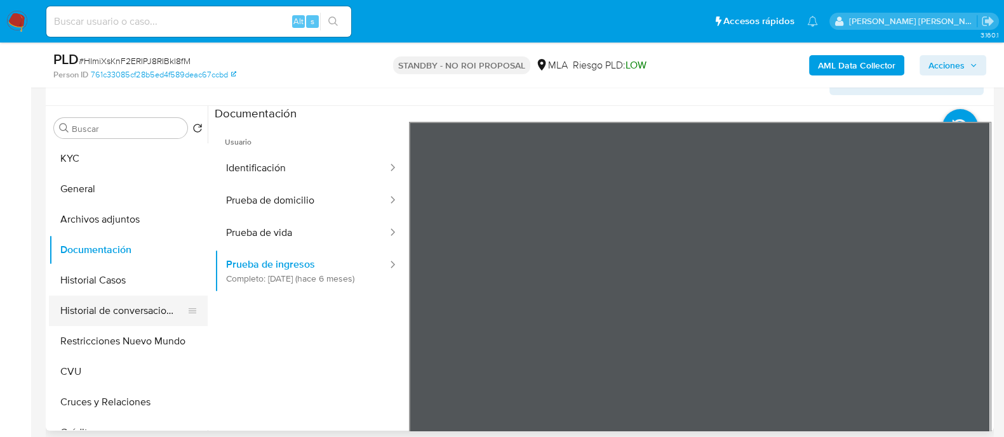
drag, startPoint x: 94, startPoint y: 291, endPoint x: 99, endPoint y: 304, distance: 13.7
click at [93, 291] on button "Historial Casos" at bounding box center [128, 280] width 159 height 30
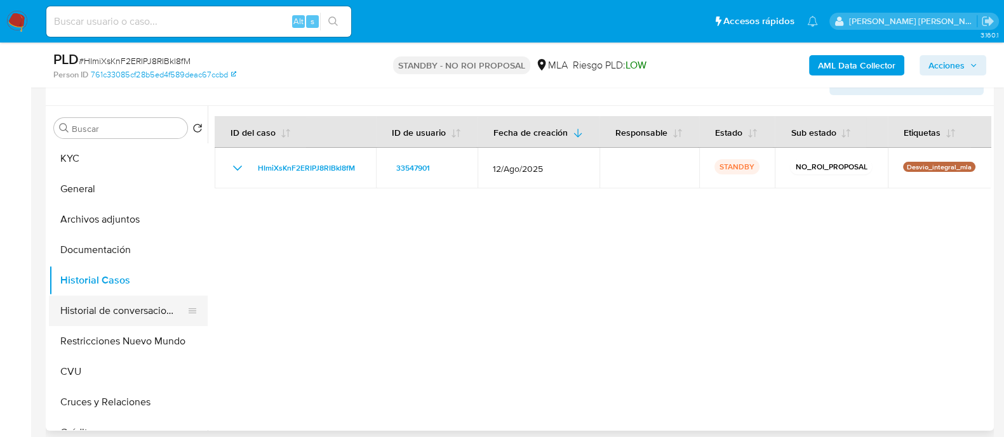
click at [115, 305] on button "Historial de conversaciones" at bounding box center [123, 311] width 149 height 30
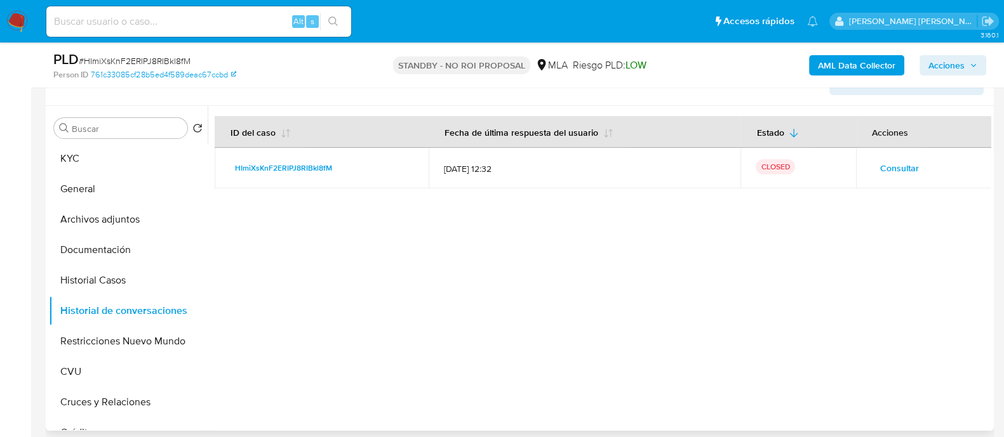
click at [880, 159] on span "Consultar" at bounding box center [899, 168] width 39 height 18
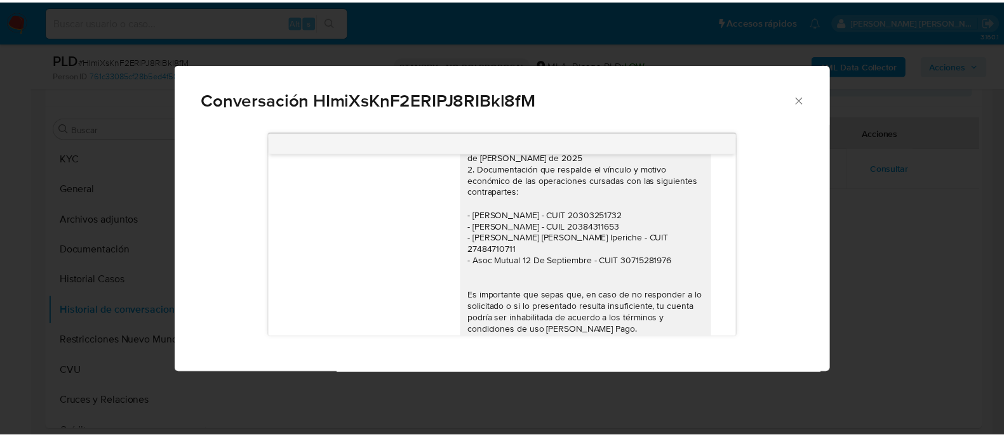
scroll to position [750, 0]
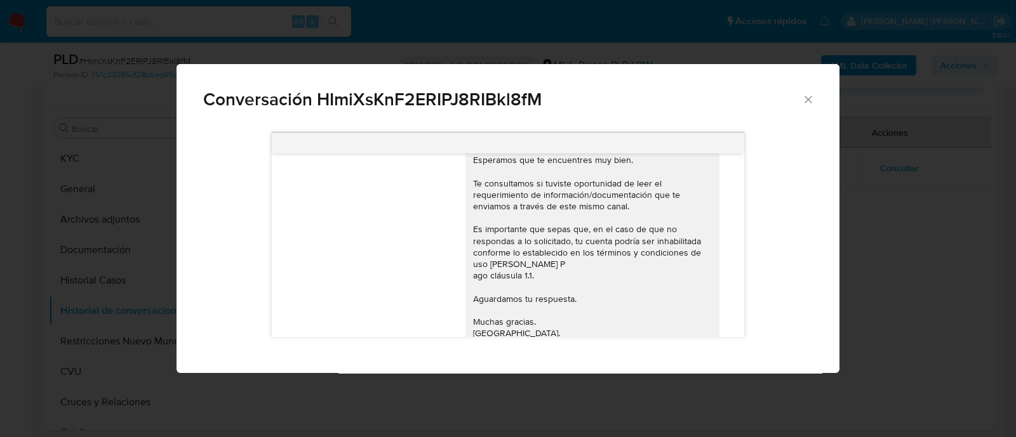
click at [901, 232] on div "Conversación HImiXsKnF2ERIPJ8RIBkl8fM 18/08/2025 17:21:59 Hola, Esperamos que t…" at bounding box center [508, 218] width 1016 height 437
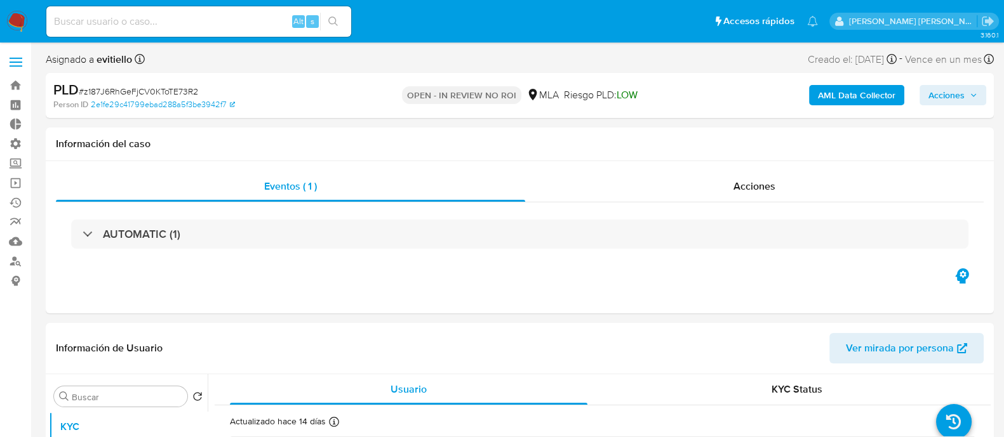
click at [949, 90] on span "Acciones" at bounding box center [946, 95] width 36 height 20
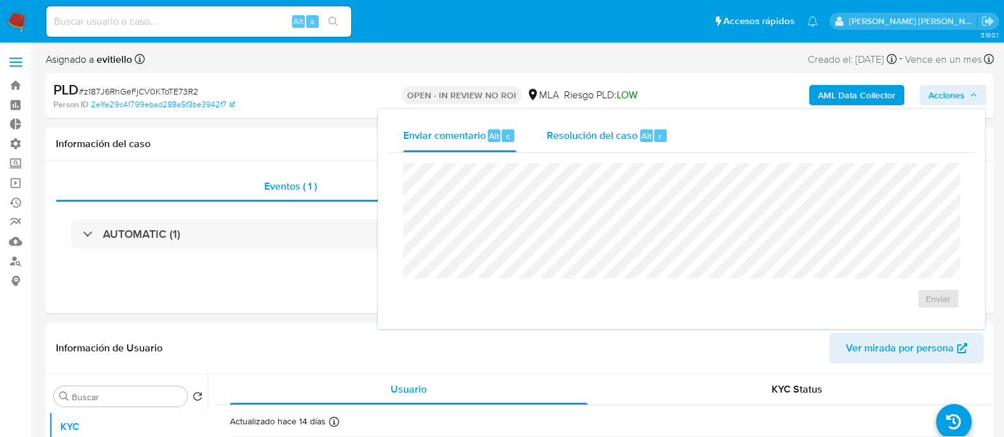
select select "10"
click at [616, 138] on span "Resolución del caso" at bounding box center [592, 135] width 91 height 15
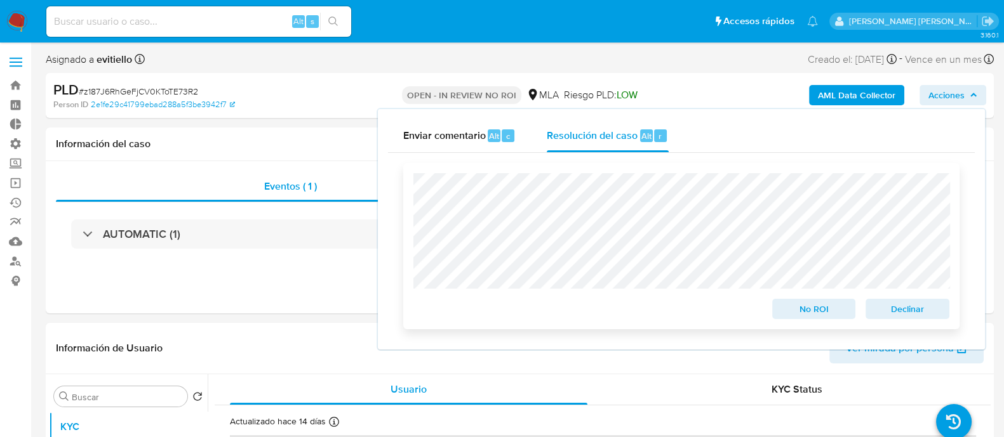
click at [813, 302] on span "No ROI" at bounding box center [814, 309] width 66 height 18
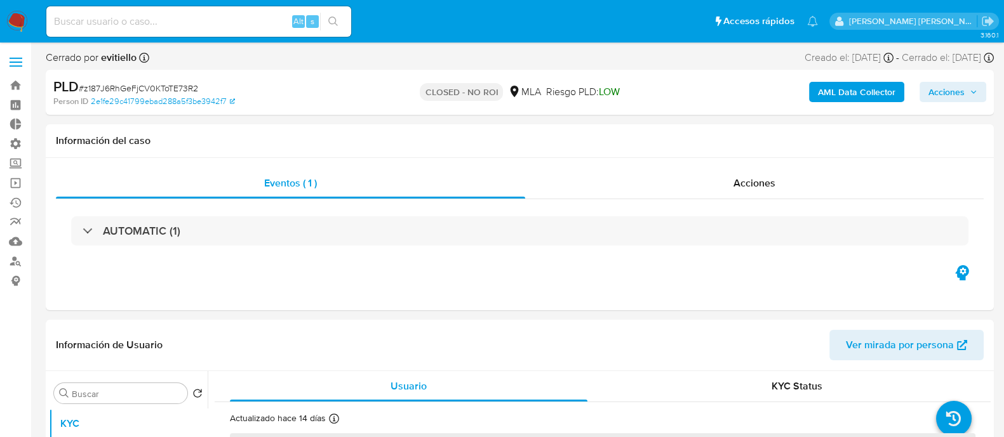
select select "10"
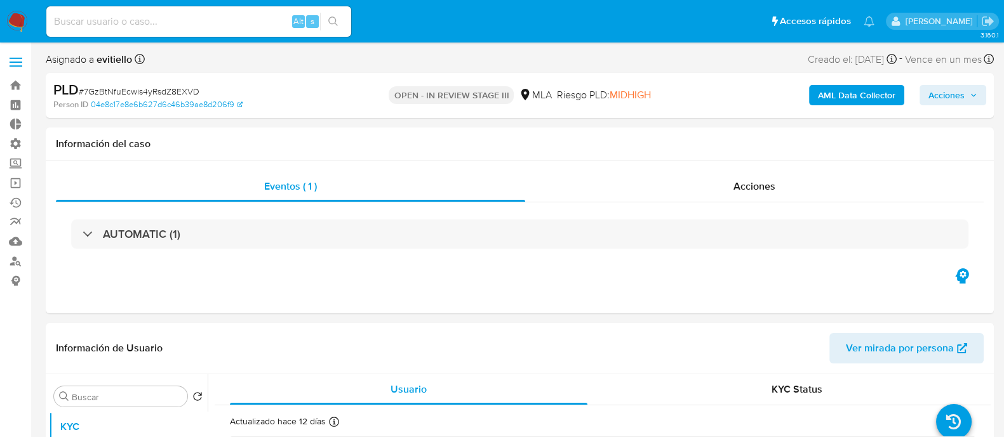
select select "10"
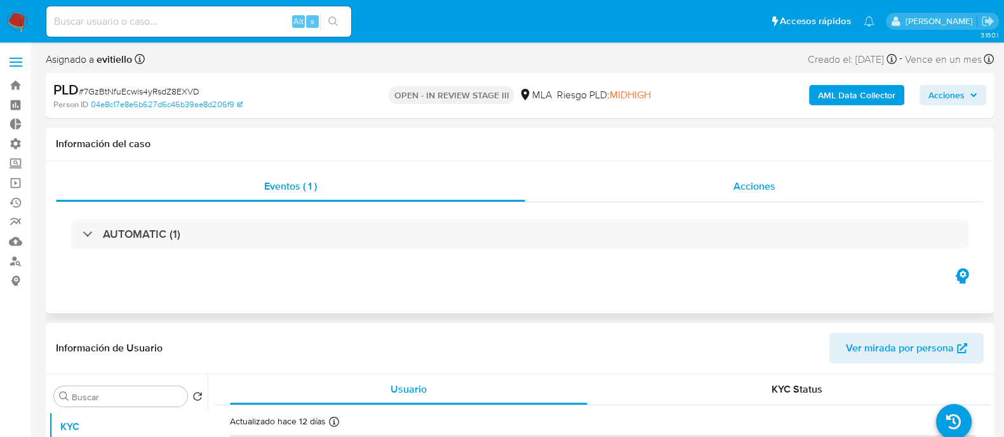
click at [715, 182] on div "Acciones" at bounding box center [754, 186] width 458 height 30
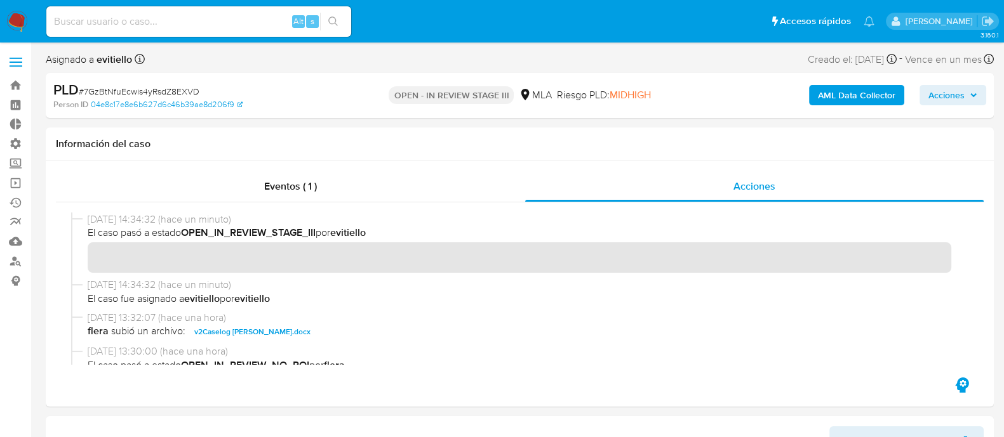
click at [959, 95] on span "Acciones" at bounding box center [946, 95] width 36 height 20
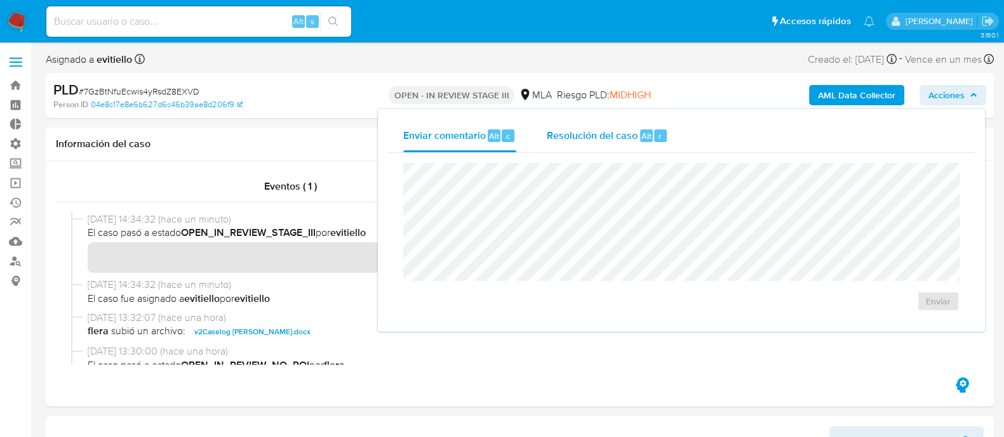
click at [581, 145] on div "Resolución del caso Alt r" at bounding box center [607, 135] width 121 height 33
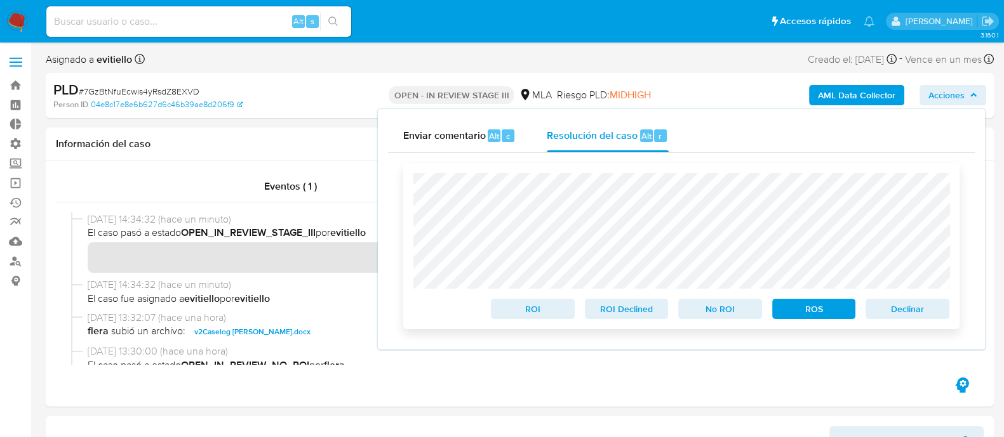
click at [724, 310] on span "No ROI" at bounding box center [720, 309] width 66 height 18
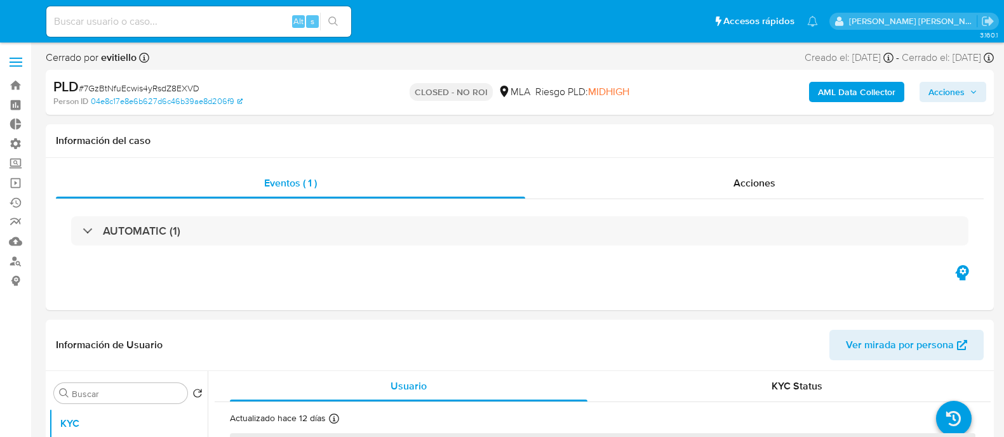
select select "10"
